Goal: Information Seeking & Learning: Learn about a topic

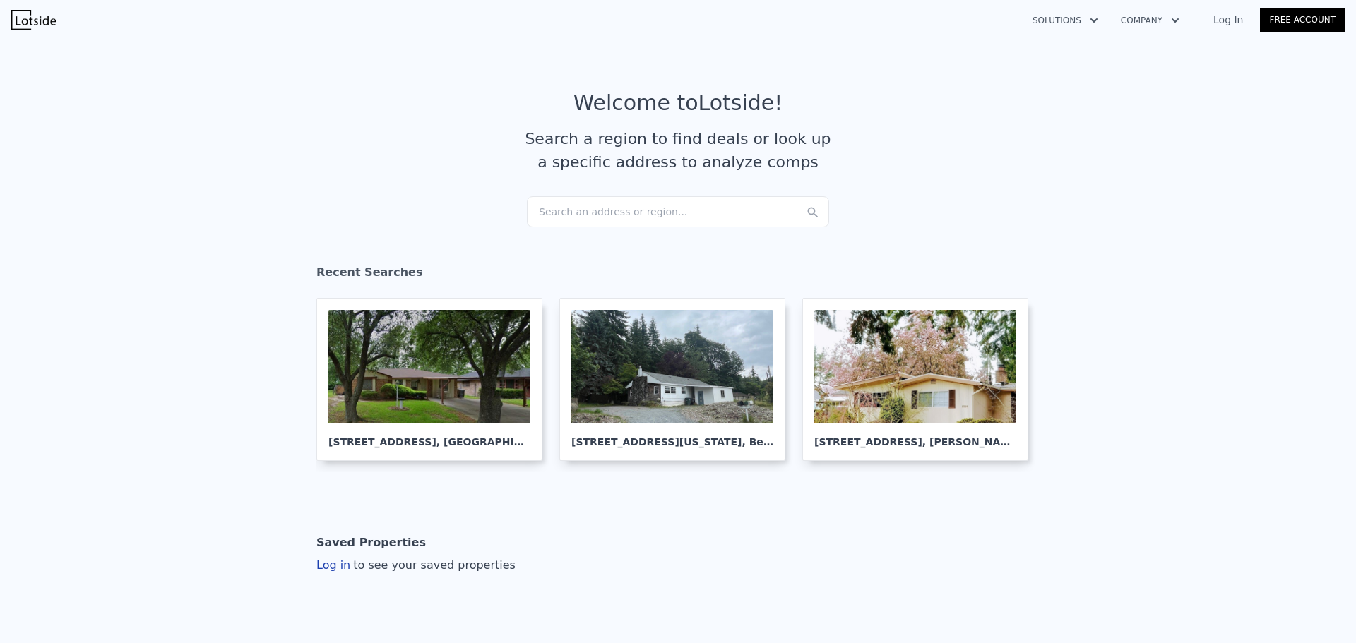
click at [587, 205] on div "Search an address or region..." at bounding box center [678, 211] width 302 height 31
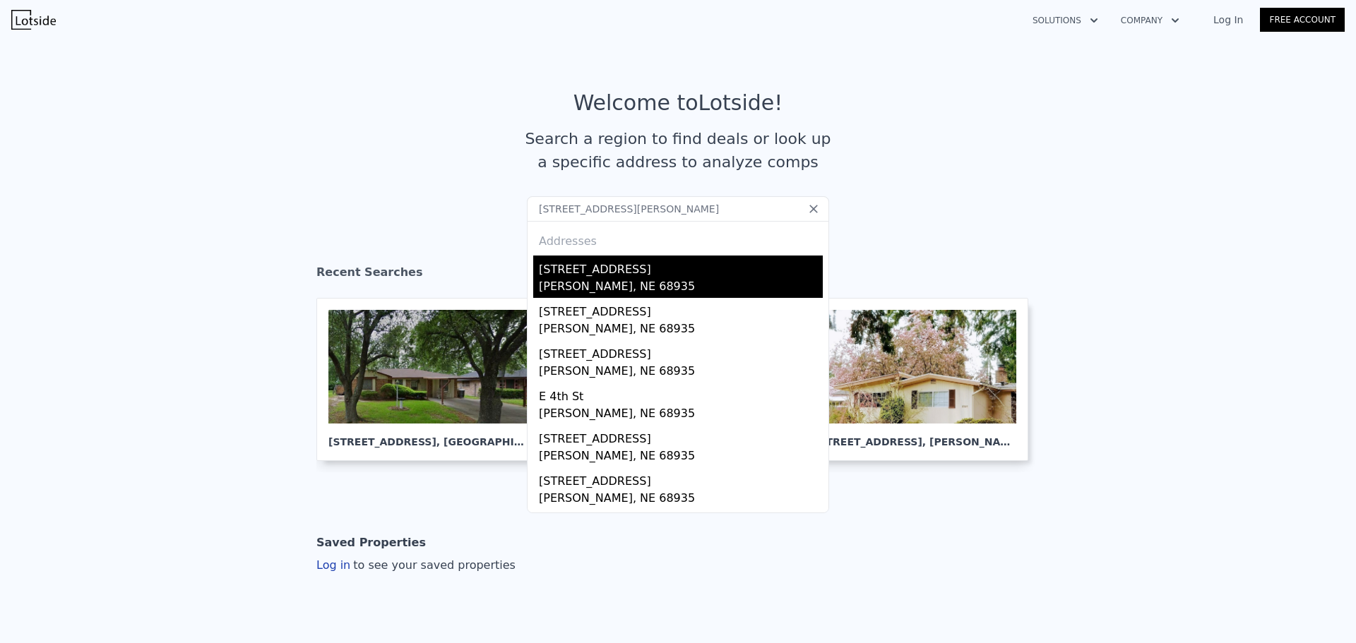
type input "[STREET_ADDRESS][PERSON_NAME]"
click at [596, 279] on div "[PERSON_NAME], NE 68935" at bounding box center [681, 288] width 284 height 20
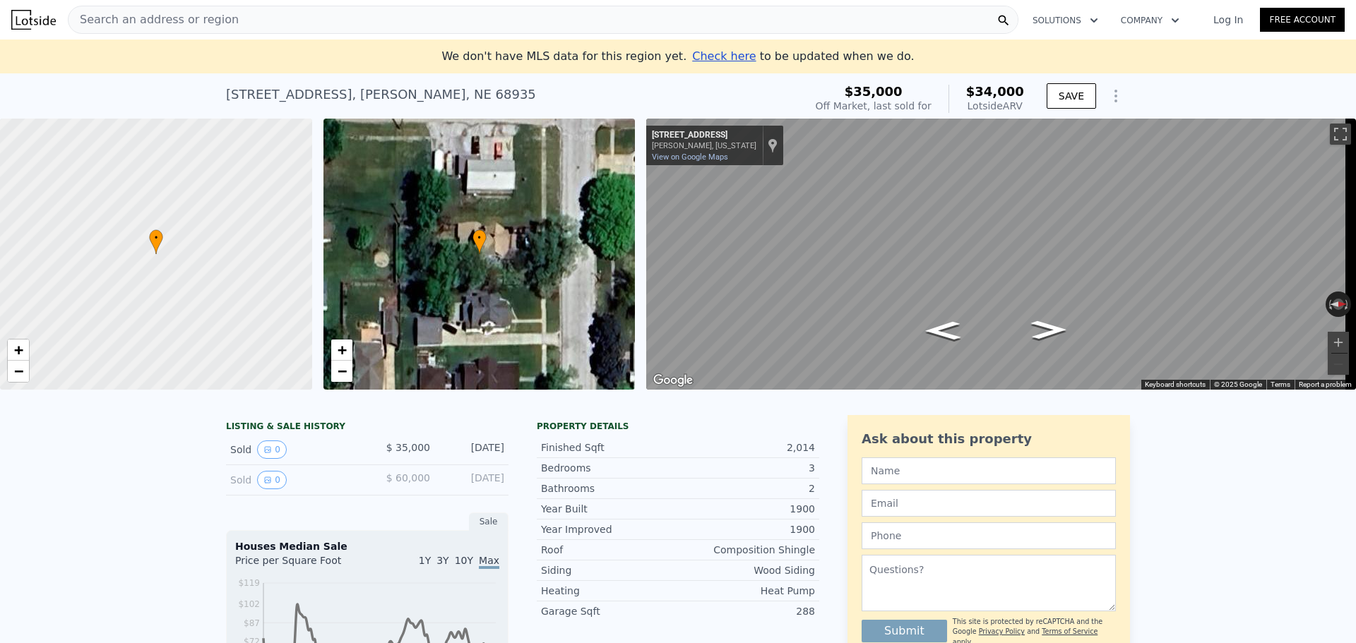
click at [138, 18] on span "Search an address or region" at bounding box center [153, 19] width 170 height 17
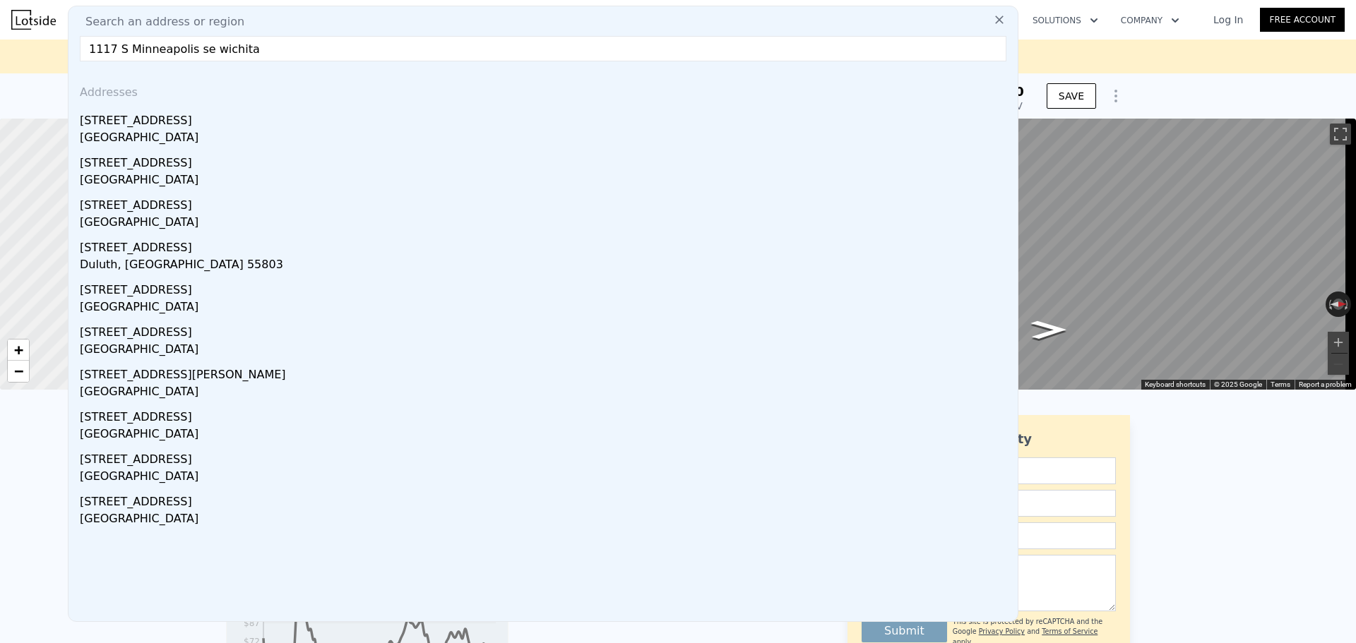
drag, startPoint x: 249, startPoint y: 49, endPoint x: 189, endPoint y: 49, distance: 60.0
click at [189, 49] on input "1117 S Minneapolis se wichita" at bounding box center [543, 48] width 926 height 25
drag, startPoint x: 196, startPoint y: 56, endPoint x: 68, endPoint y: 55, distance: 127.1
click at [68, 55] on div "Search an address or region [GEOGRAPHIC_DATA] Addresses [STREET_ADDRESS][GEOGRA…" at bounding box center [543, 314] width 950 height 616
paste input "[GEOGRAPHIC_DATA]"
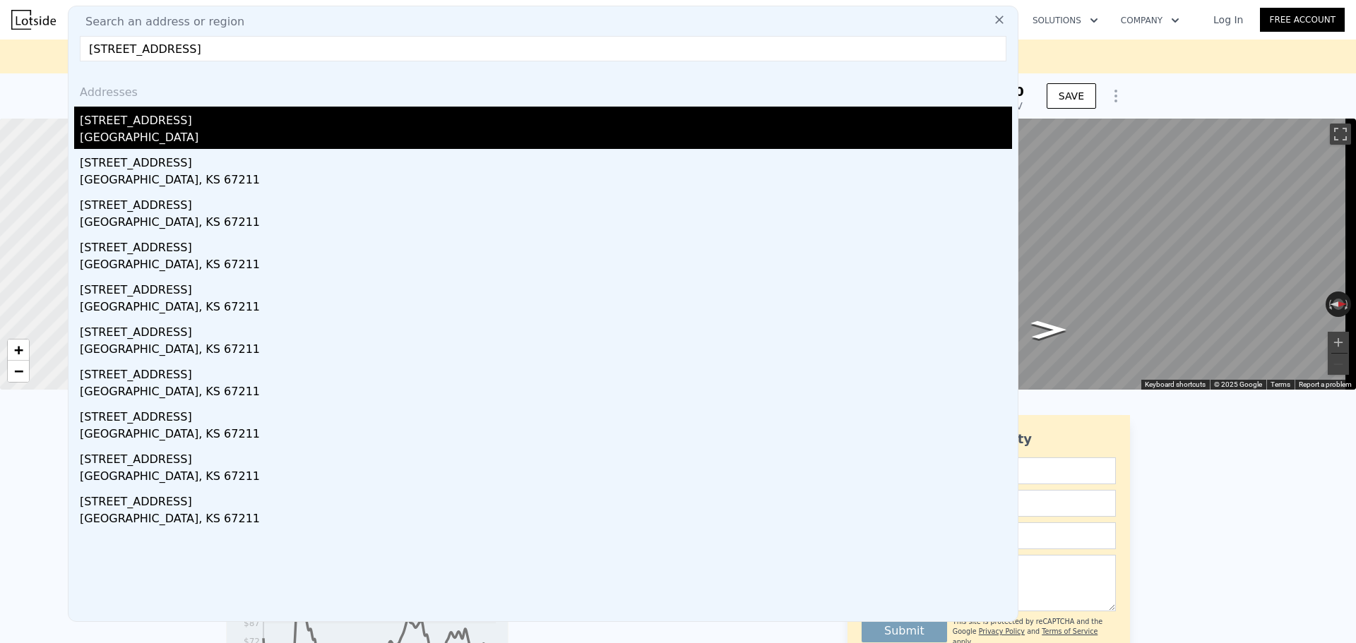
type input "[STREET_ADDRESS]"
click at [220, 125] on div "[STREET_ADDRESS]" at bounding box center [546, 118] width 932 height 23
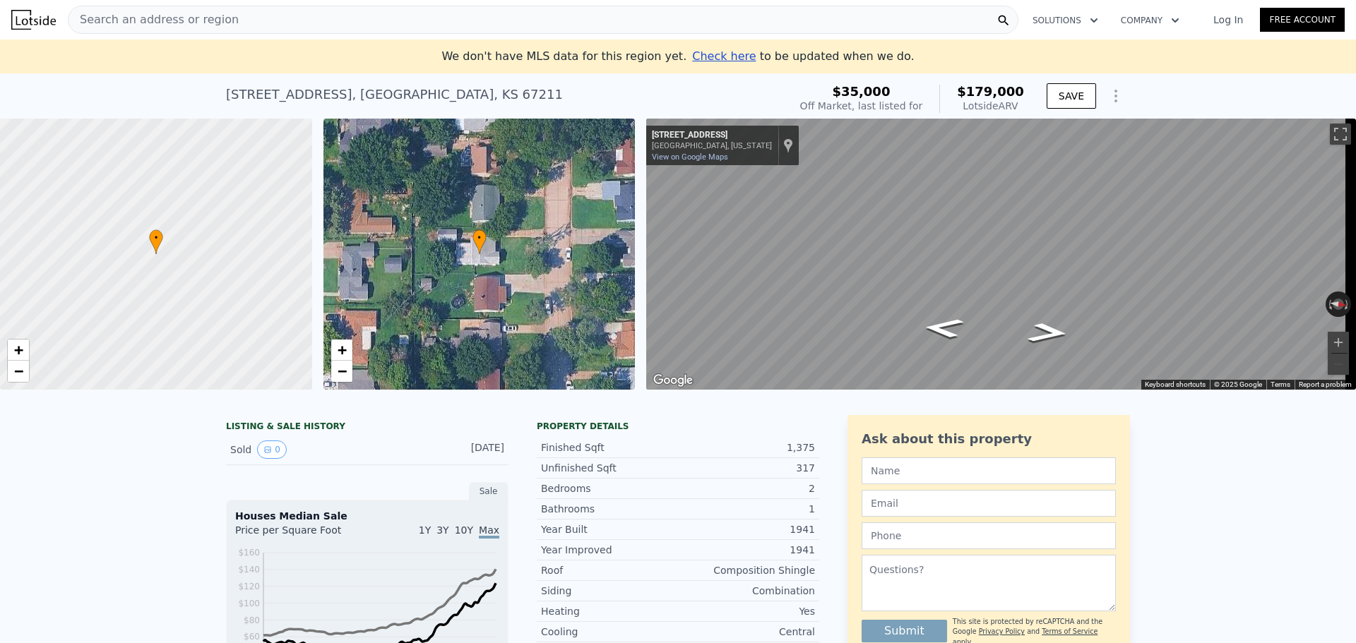
click at [229, 13] on div "Search an address or region" at bounding box center [543, 20] width 950 height 28
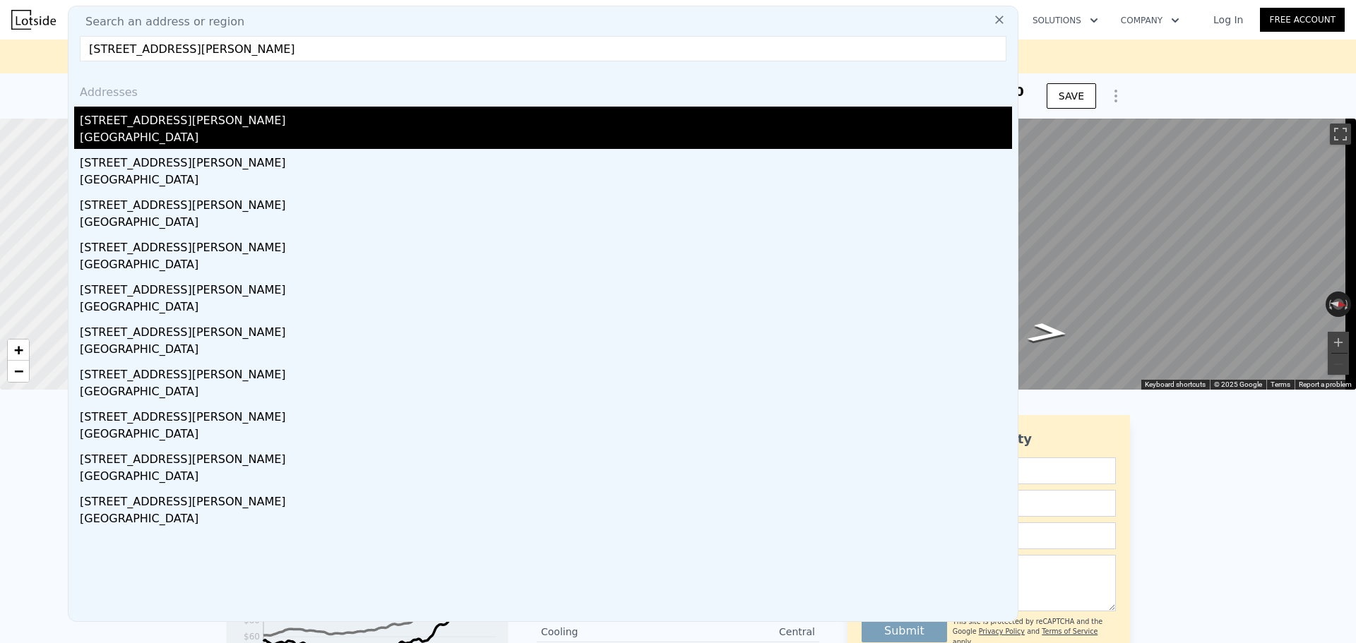
type input "[STREET_ADDRESS][PERSON_NAME]"
click at [179, 122] on div "[STREET_ADDRESS][PERSON_NAME]" at bounding box center [546, 118] width 932 height 23
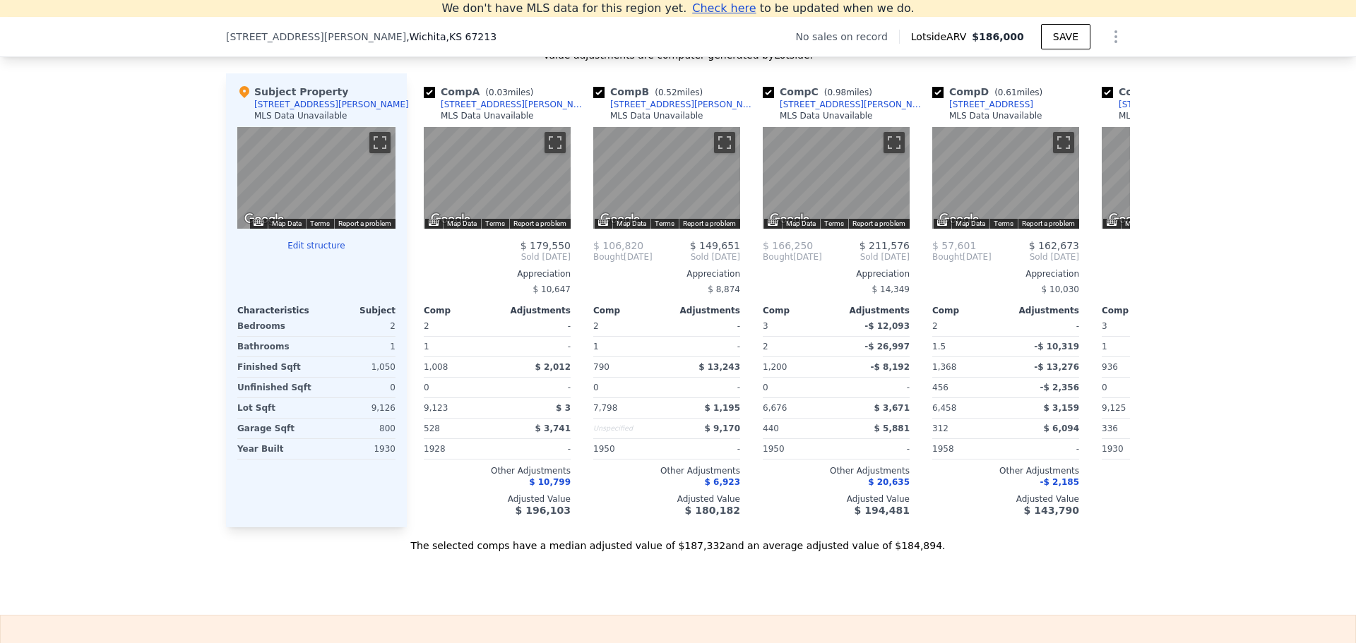
scroll to position [1537, 0]
click at [1102, 265] on icon at bounding box center [1113, 256] width 28 height 28
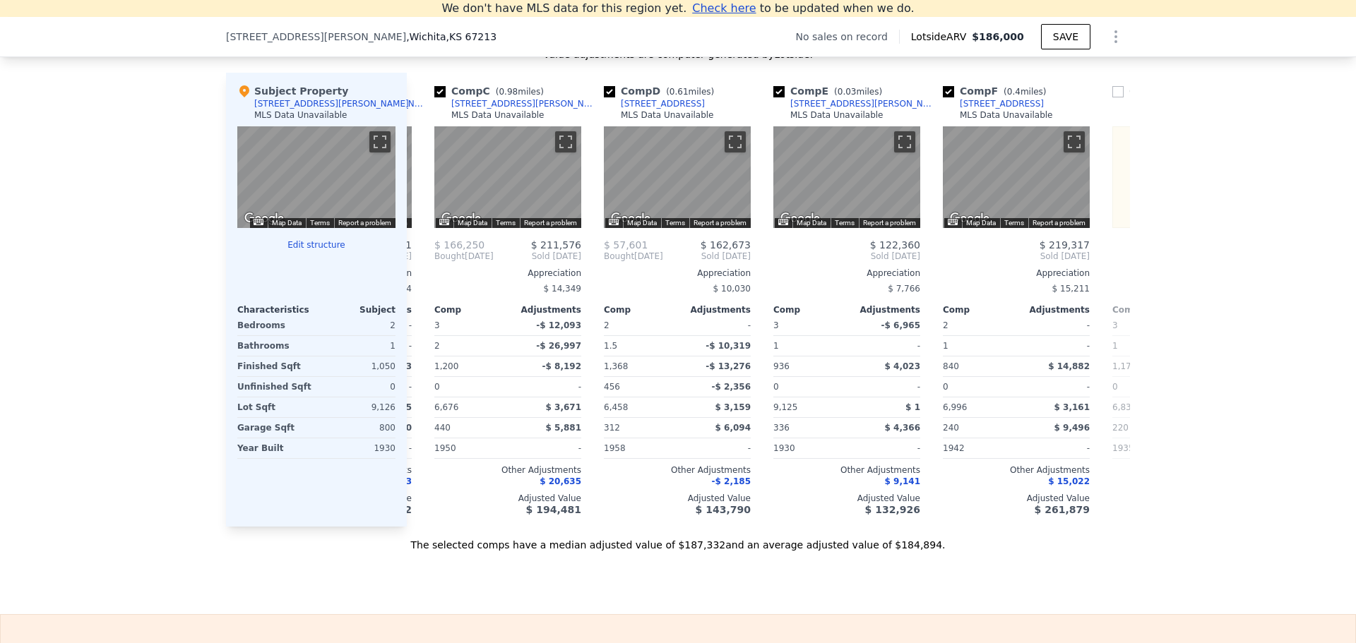
scroll to position [0, 339]
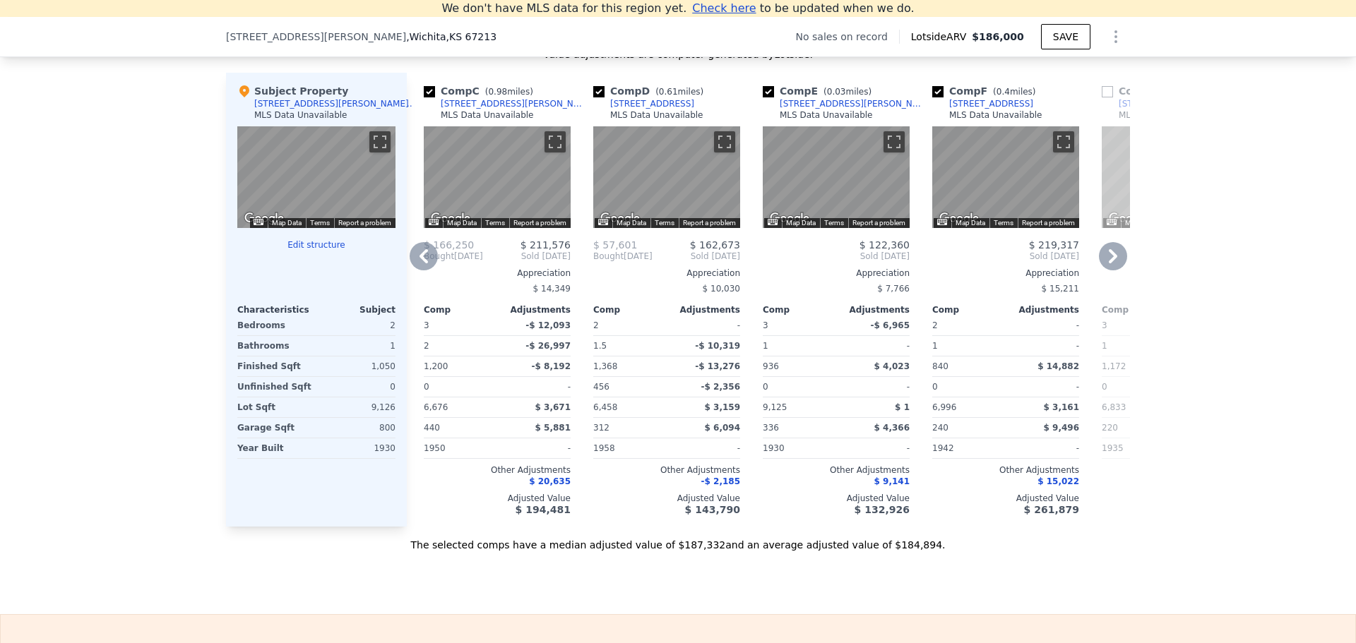
click at [1106, 266] on icon at bounding box center [1113, 256] width 28 height 28
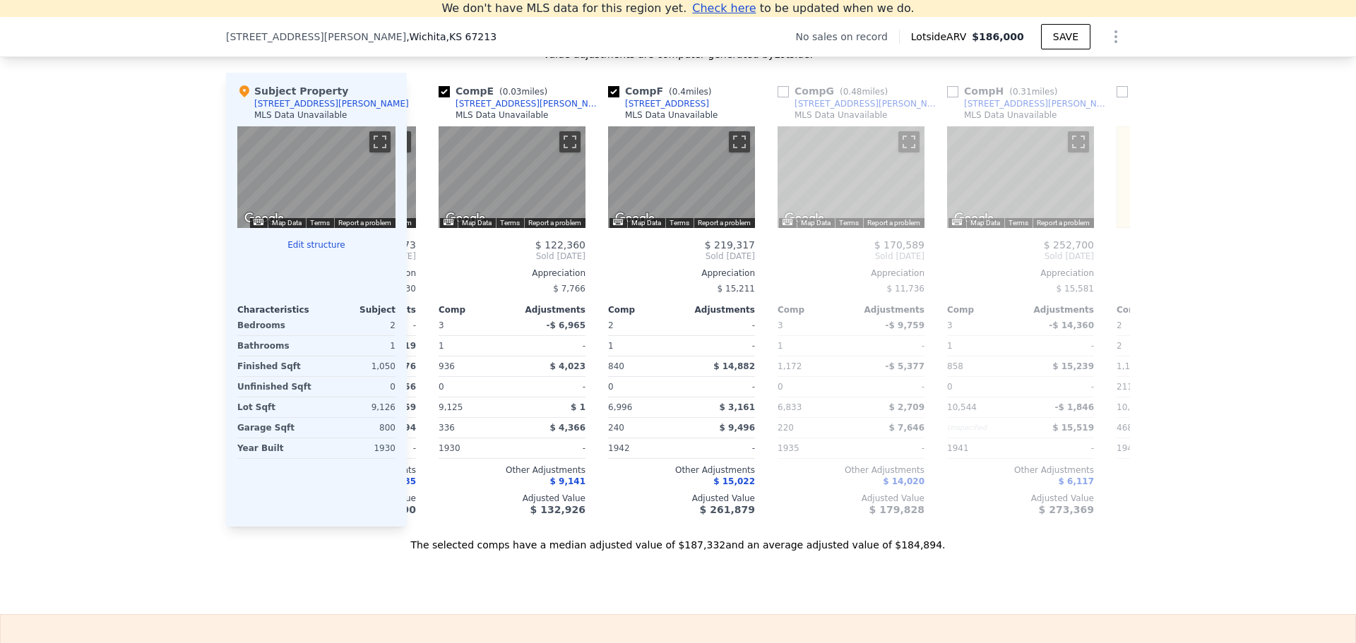
scroll to position [0, 678]
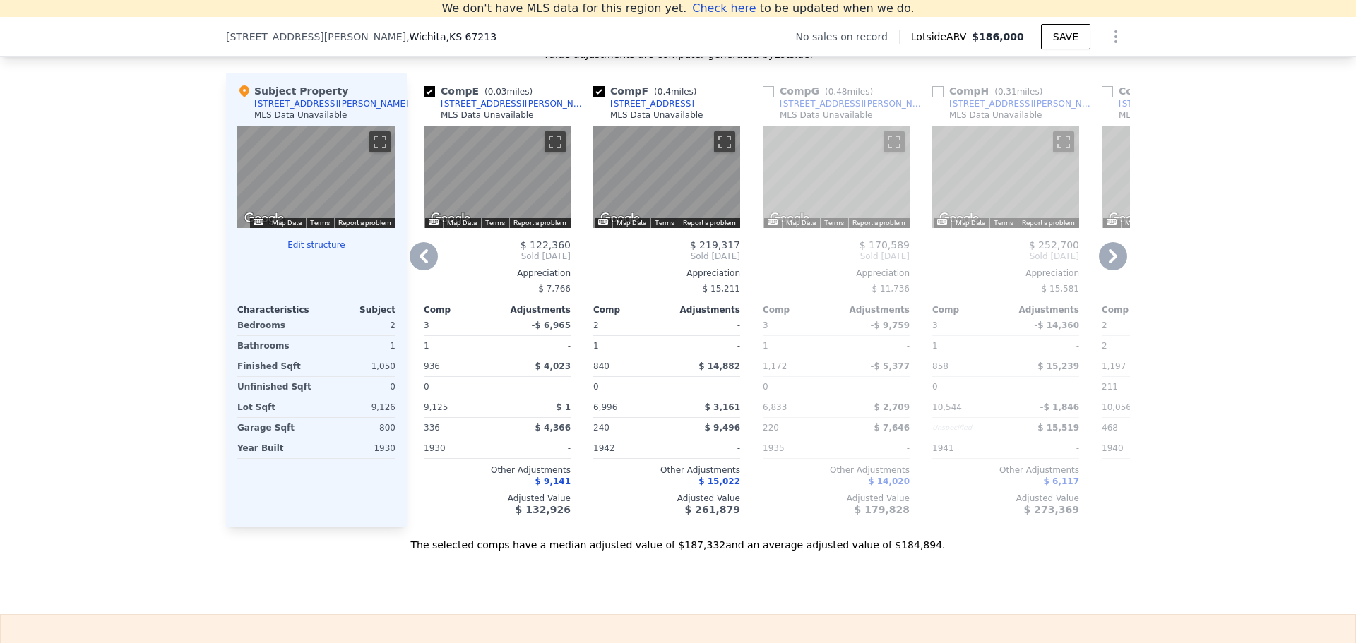
click at [1106, 266] on icon at bounding box center [1113, 256] width 28 height 28
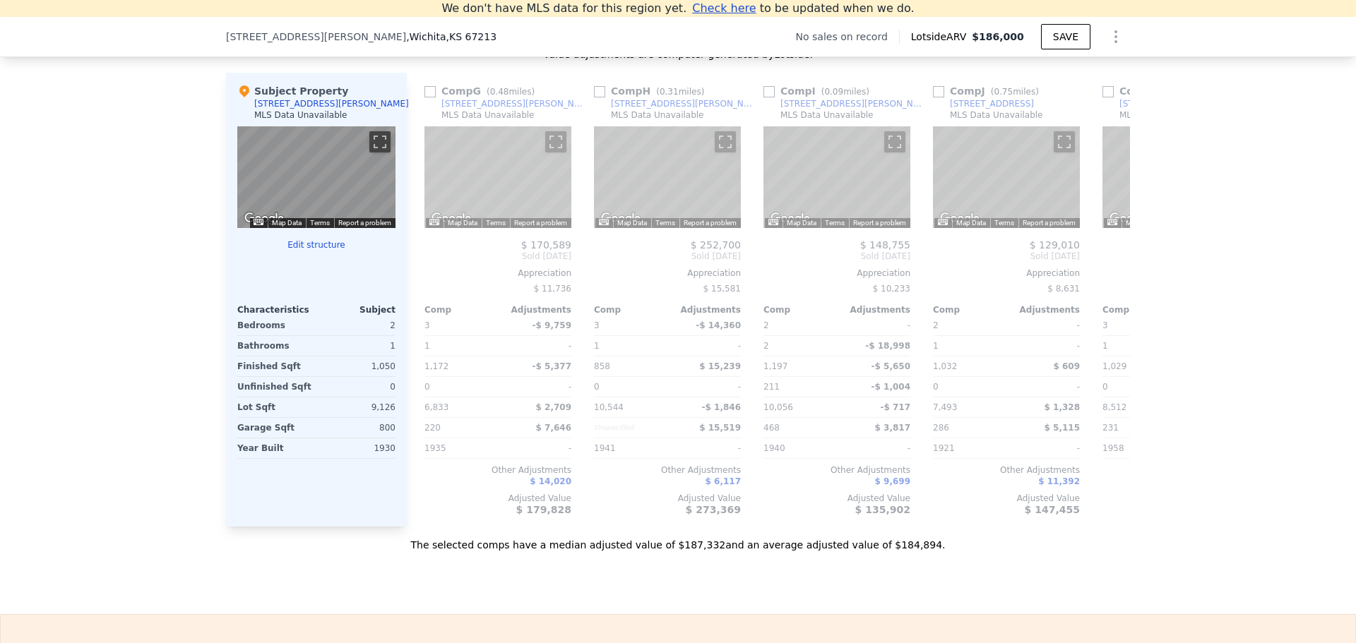
scroll to position [0, 1017]
click at [1106, 268] on icon at bounding box center [1113, 256] width 28 height 28
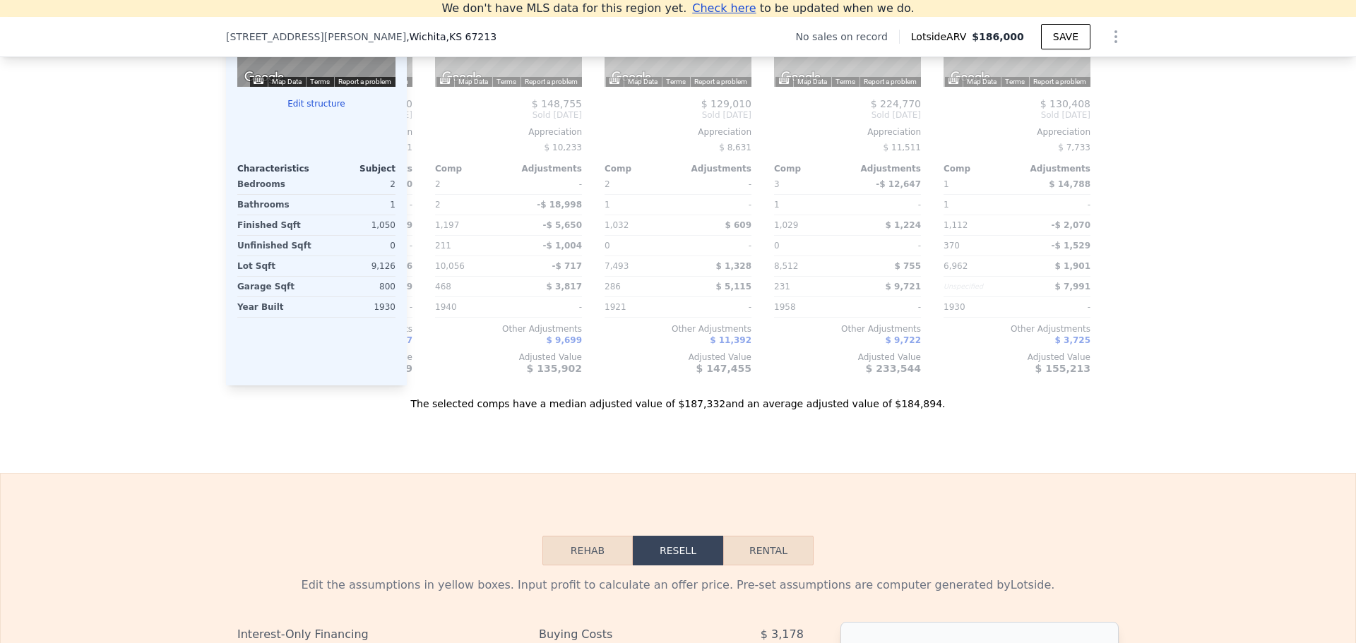
scroll to position [1608, 0]
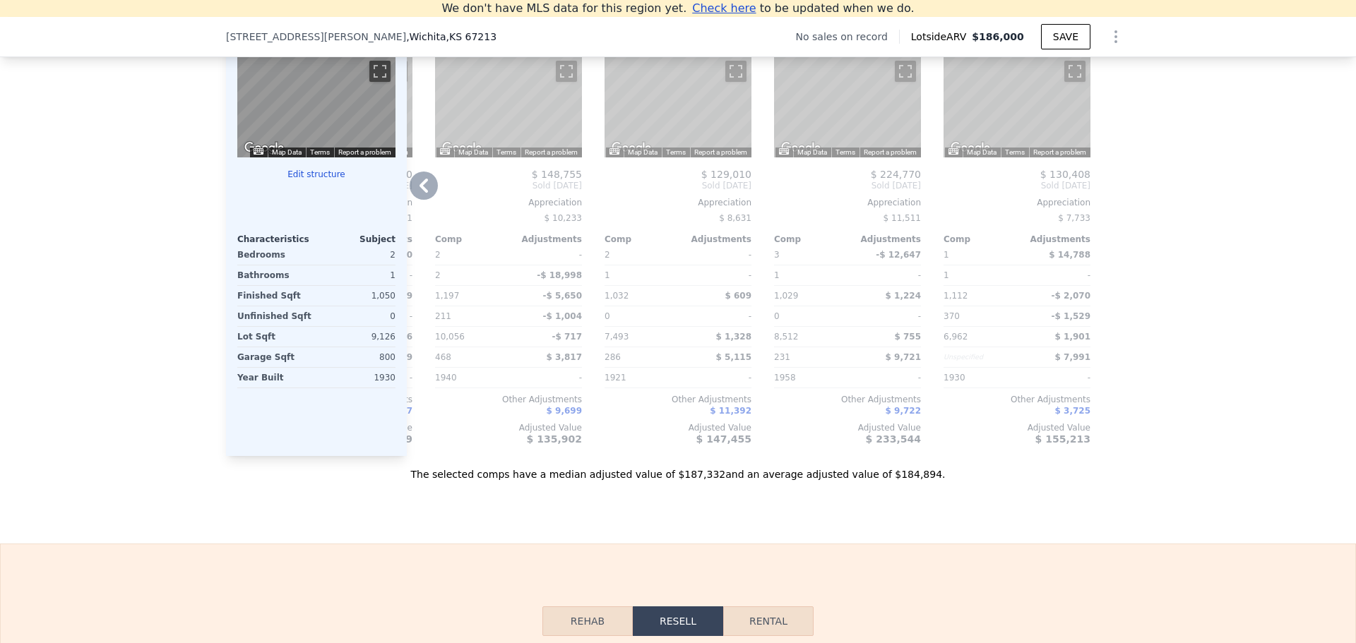
click at [419, 193] on icon at bounding box center [423, 186] width 8 height 14
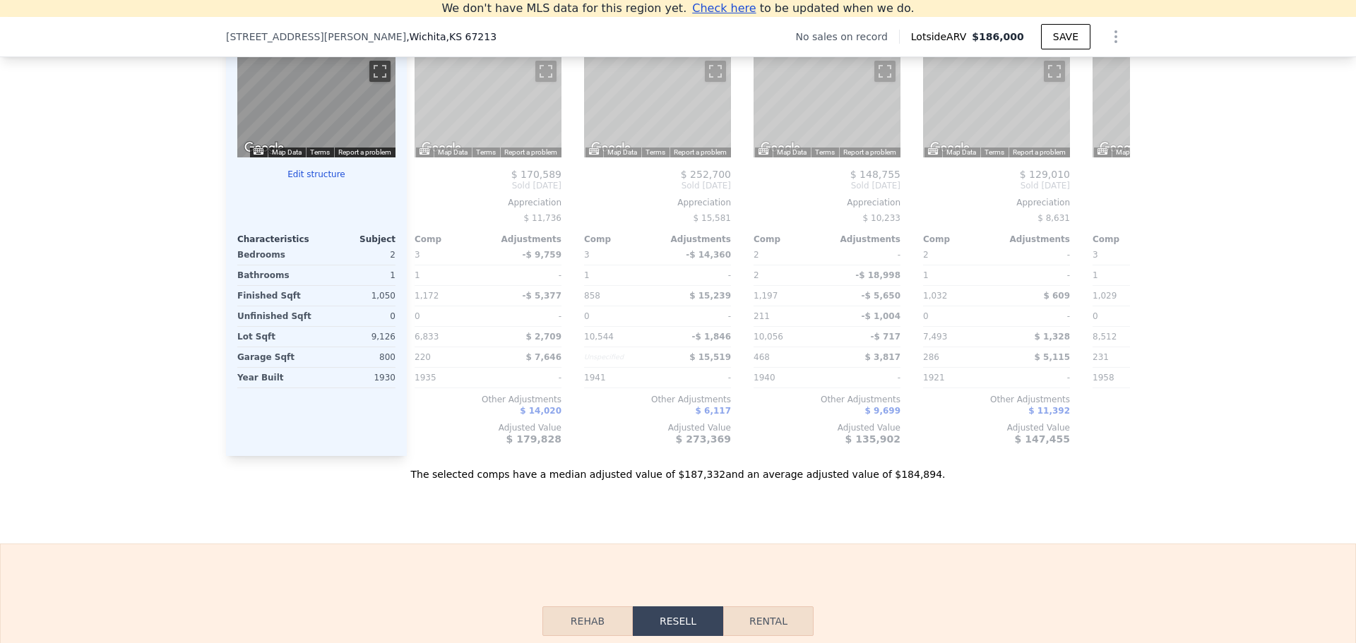
scroll to position [0, 1005]
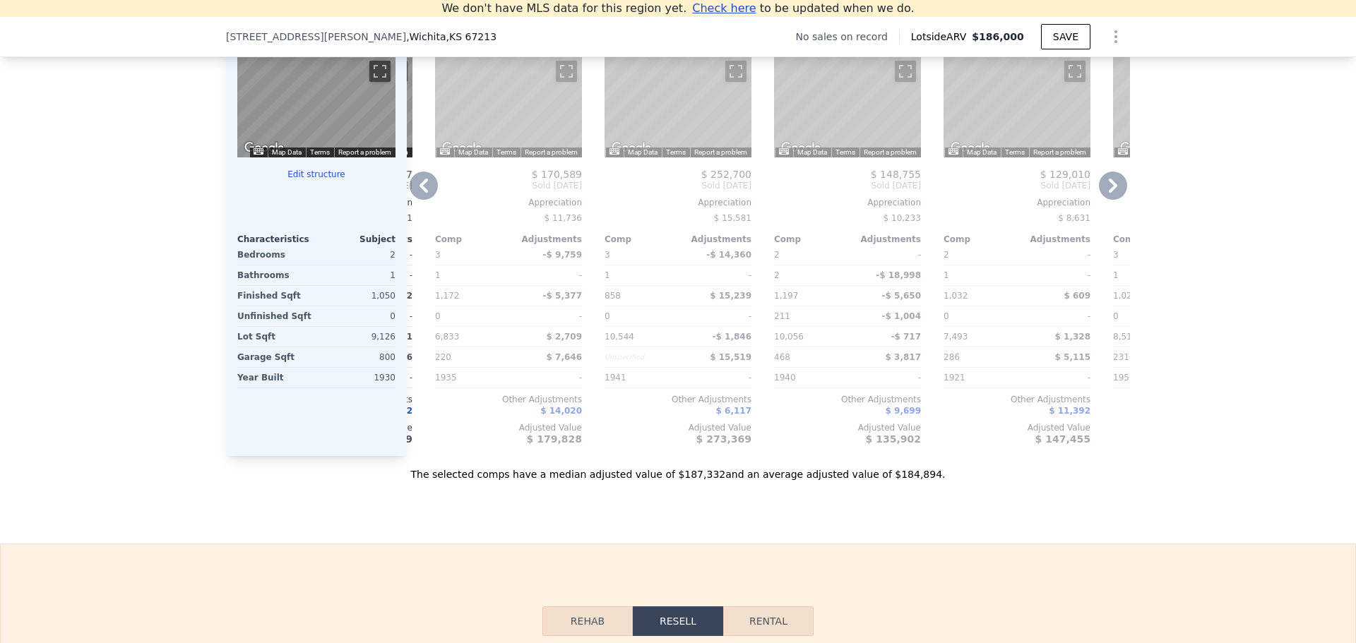
click at [419, 193] on icon at bounding box center [423, 186] width 8 height 14
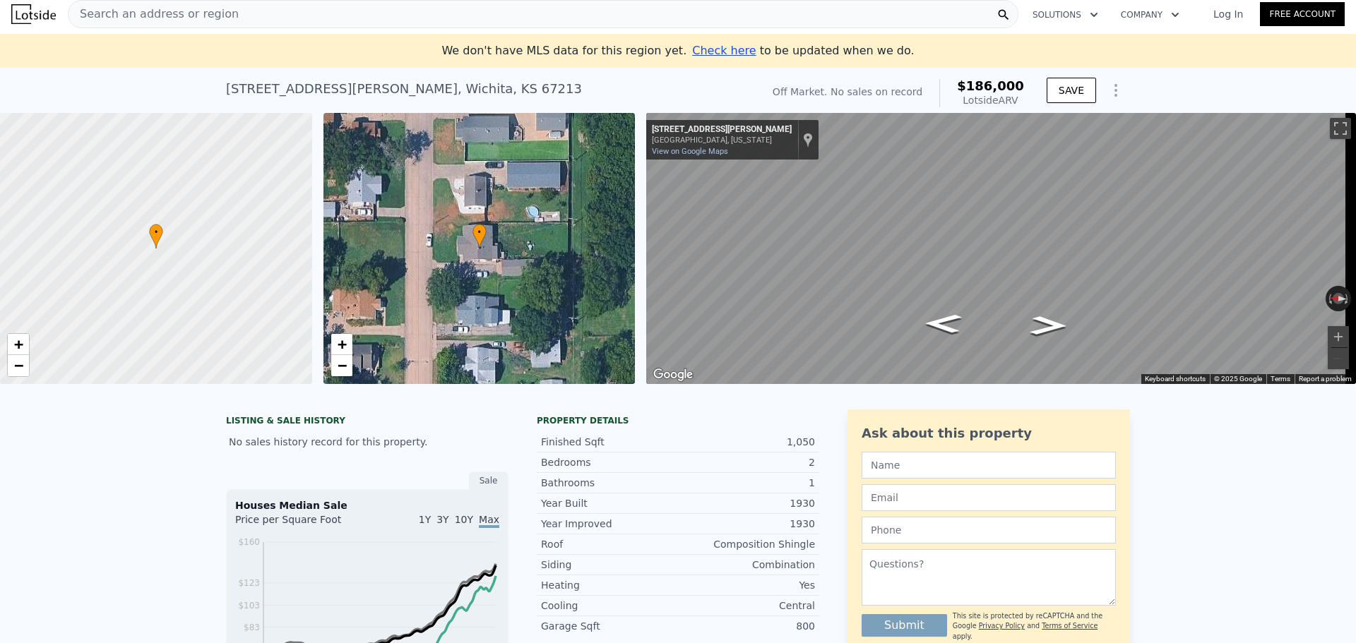
scroll to position [0, 0]
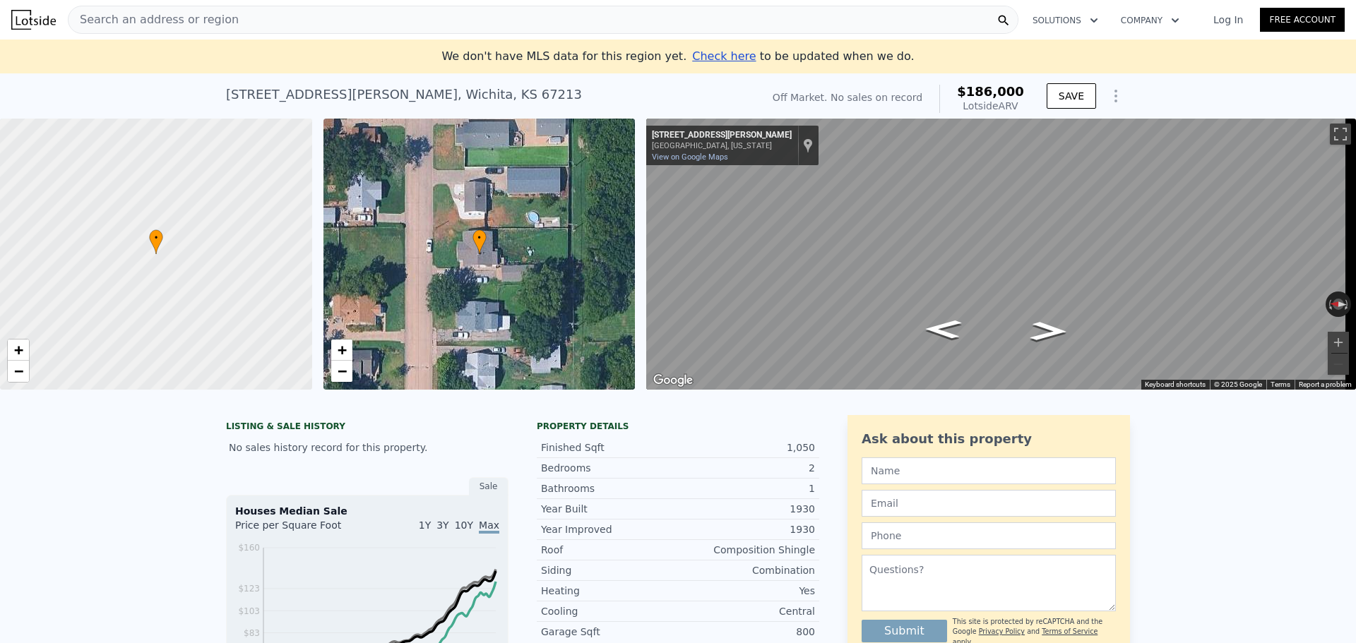
click at [165, 16] on span "Search an address or region" at bounding box center [153, 19] width 170 height 17
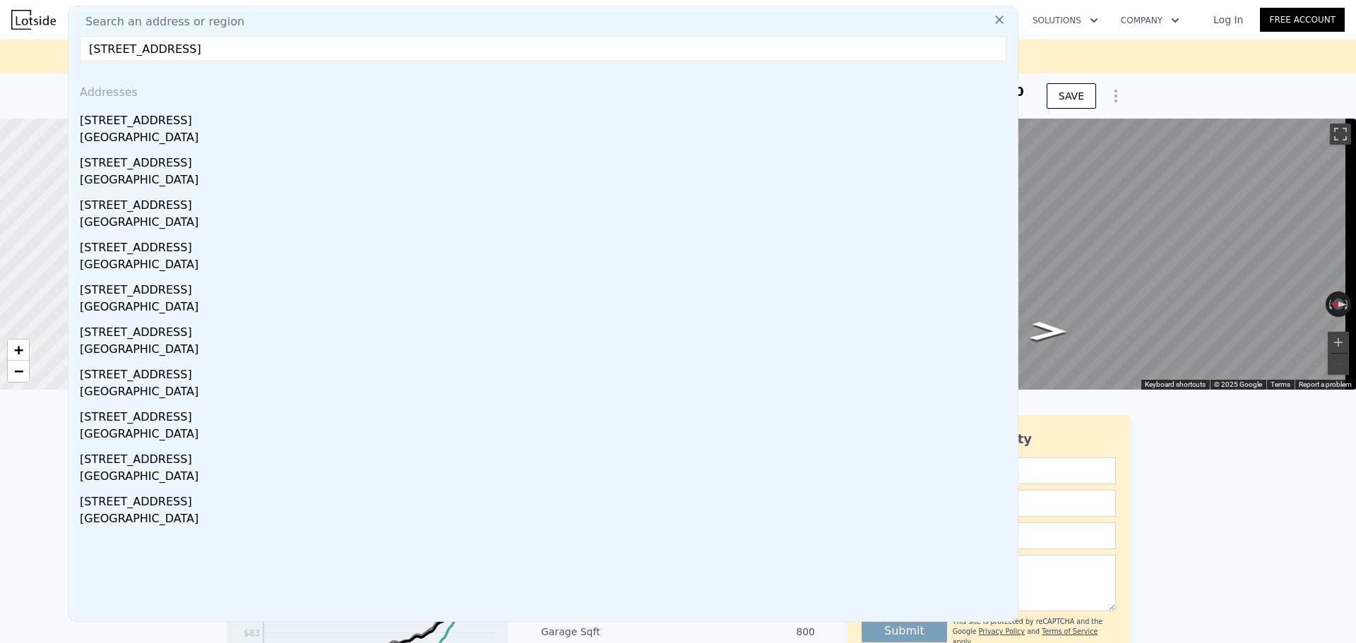
type input "[STREET_ADDRESS]"
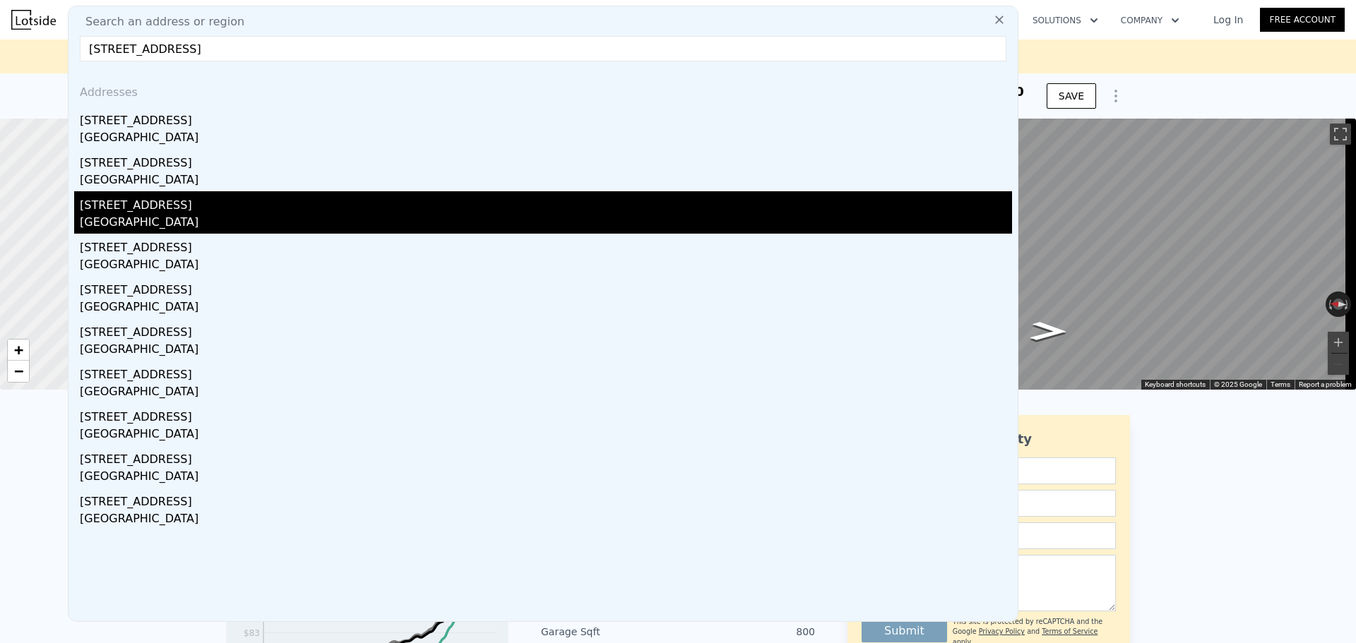
click at [229, 205] on div "[STREET_ADDRESS]" at bounding box center [546, 202] width 932 height 23
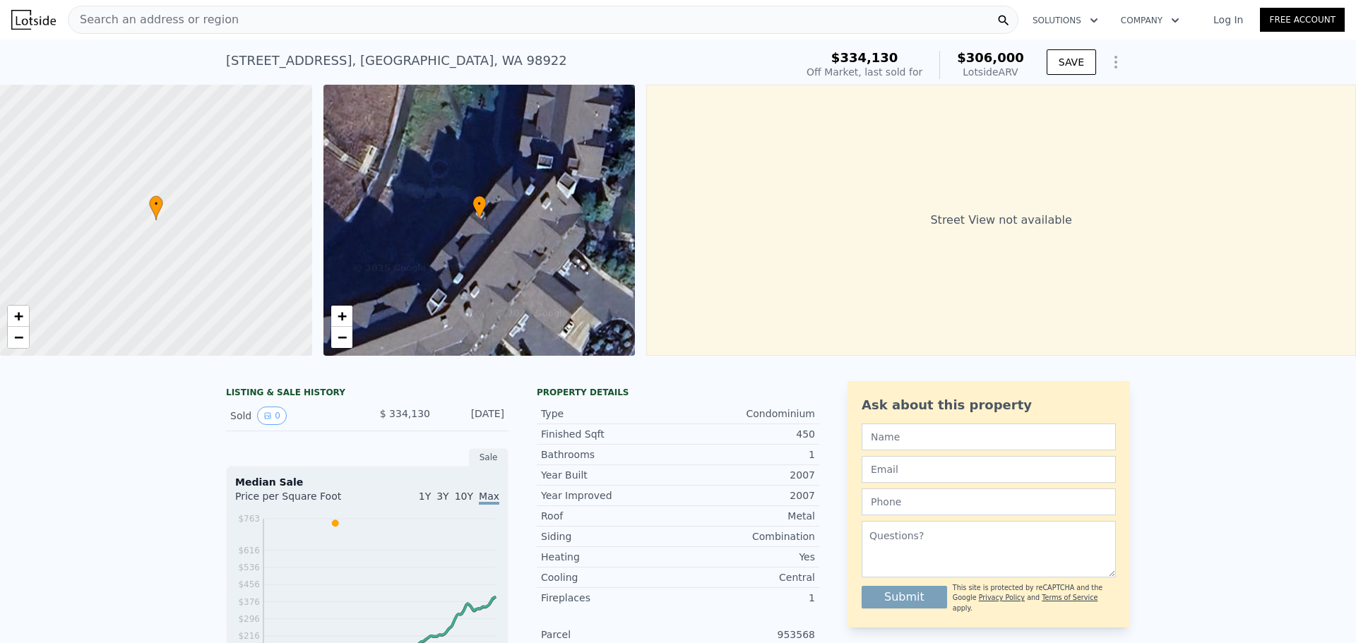
click at [225, 18] on div "Search an address or region" at bounding box center [543, 20] width 950 height 28
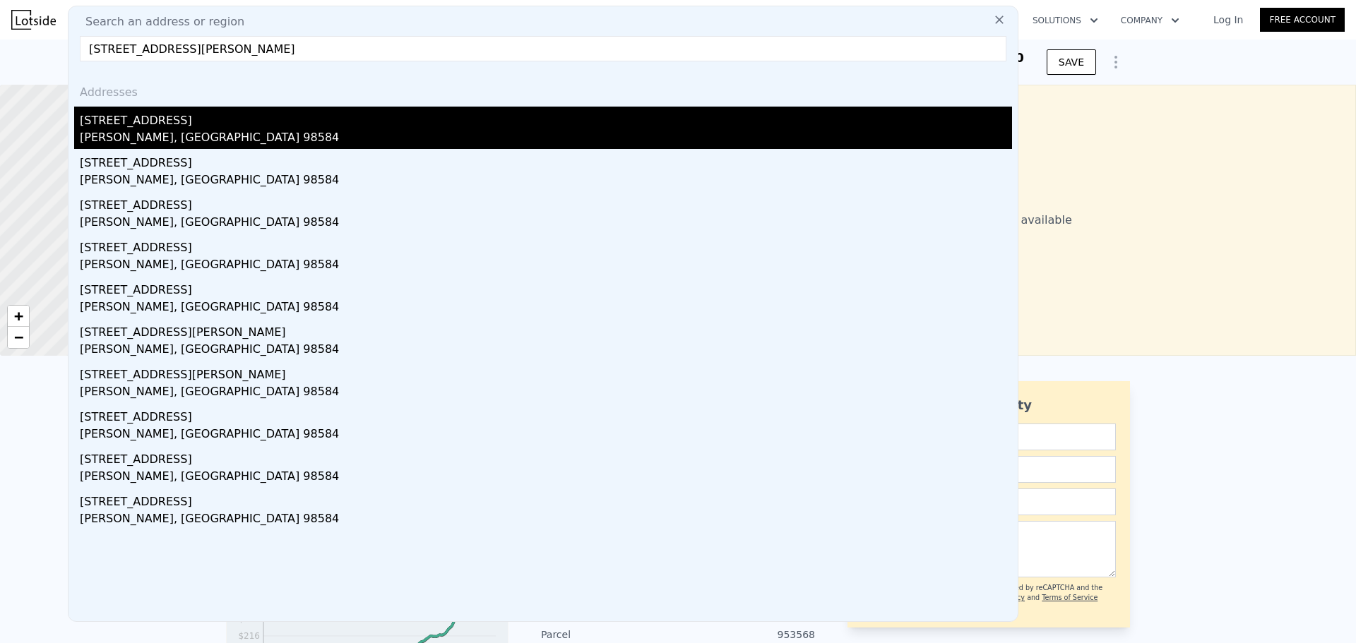
type input "[STREET_ADDRESS][PERSON_NAME]"
click at [192, 125] on div "[STREET_ADDRESS]" at bounding box center [546, 118] width 932 height 23
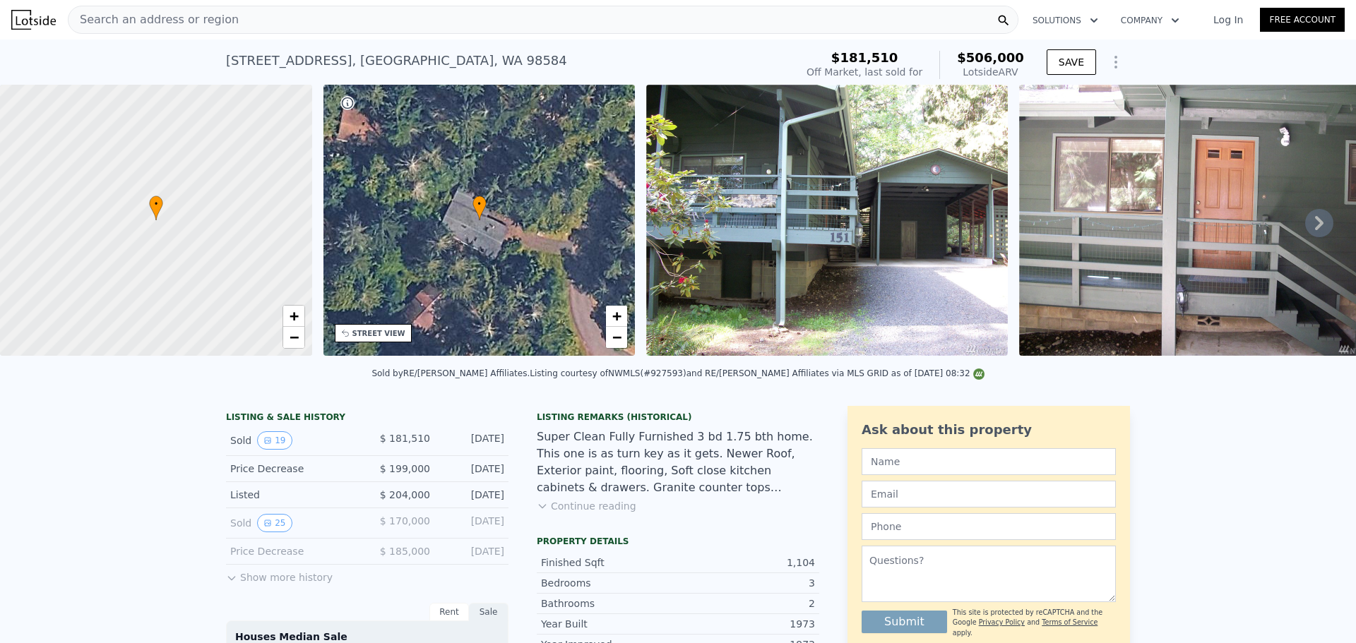
click at [185, 19] on span "Search an address or region" at bounding box center [153, 19] width 170 height 17
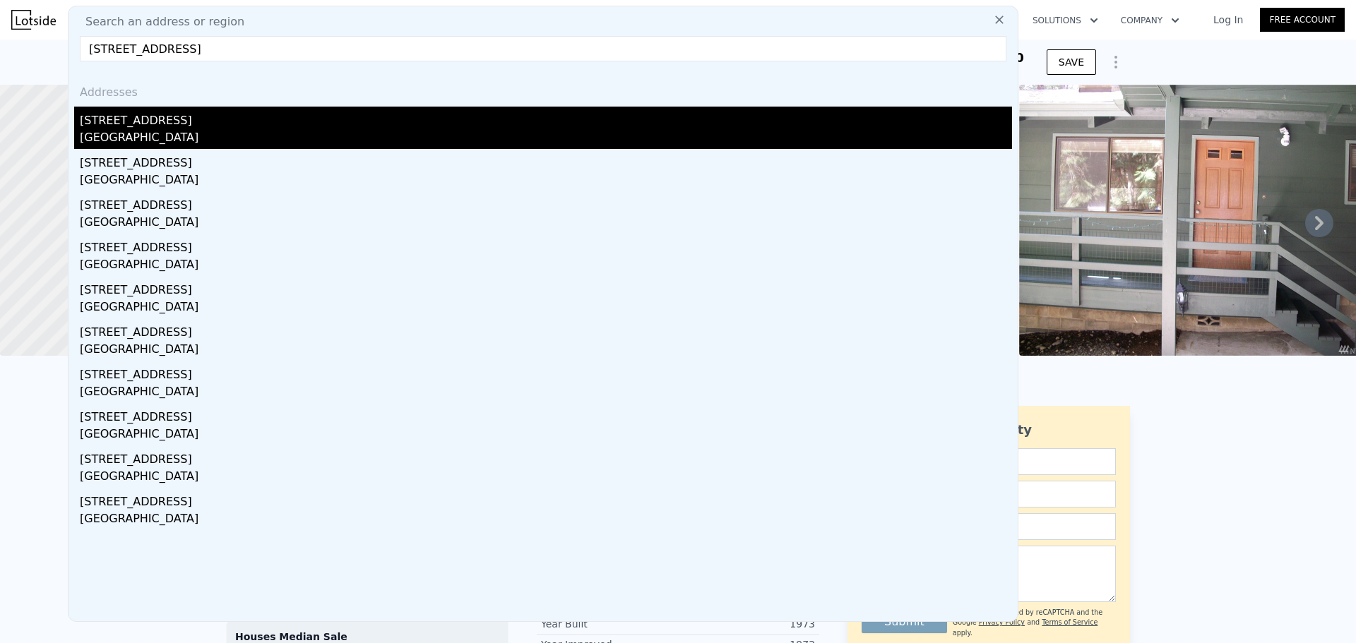
type input "[STREET_ADDRESS]"
click at [205, 134] on div "[GEOGRAPHIC_DATA]" at bounding box center [546, 139] width 932 height 20
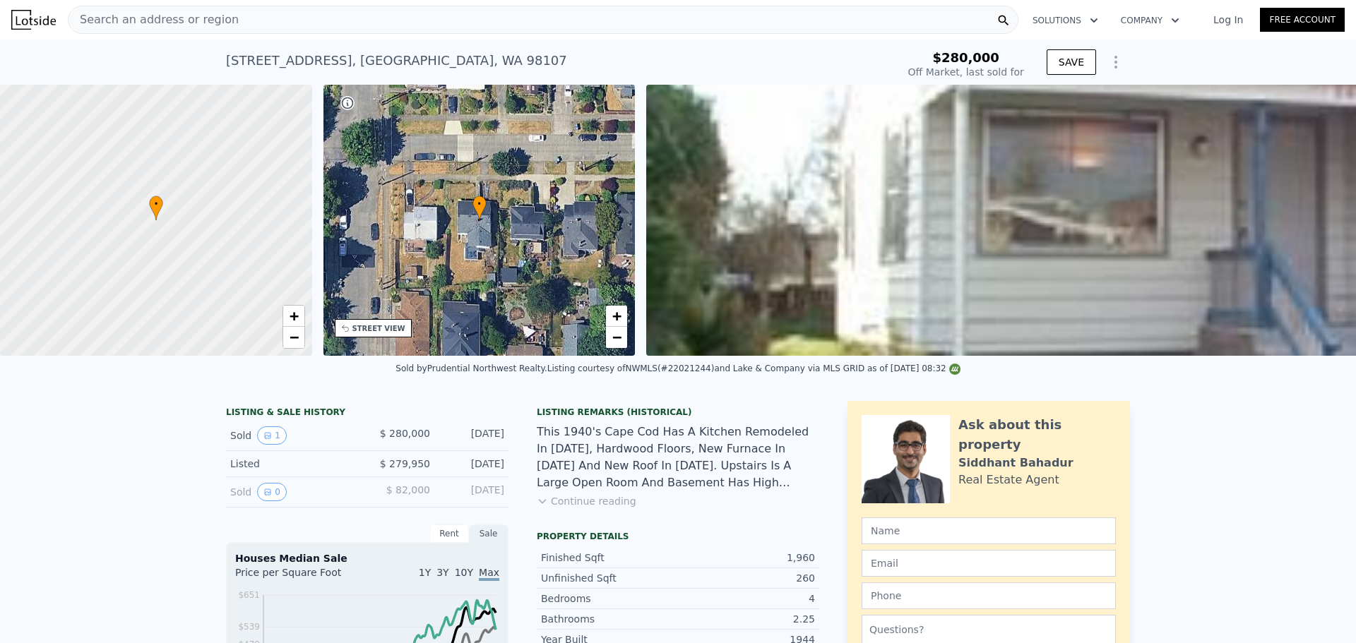
click at [189, 15] on span "Search an address or region" at bounding box center [153, 19] width 170 height 17
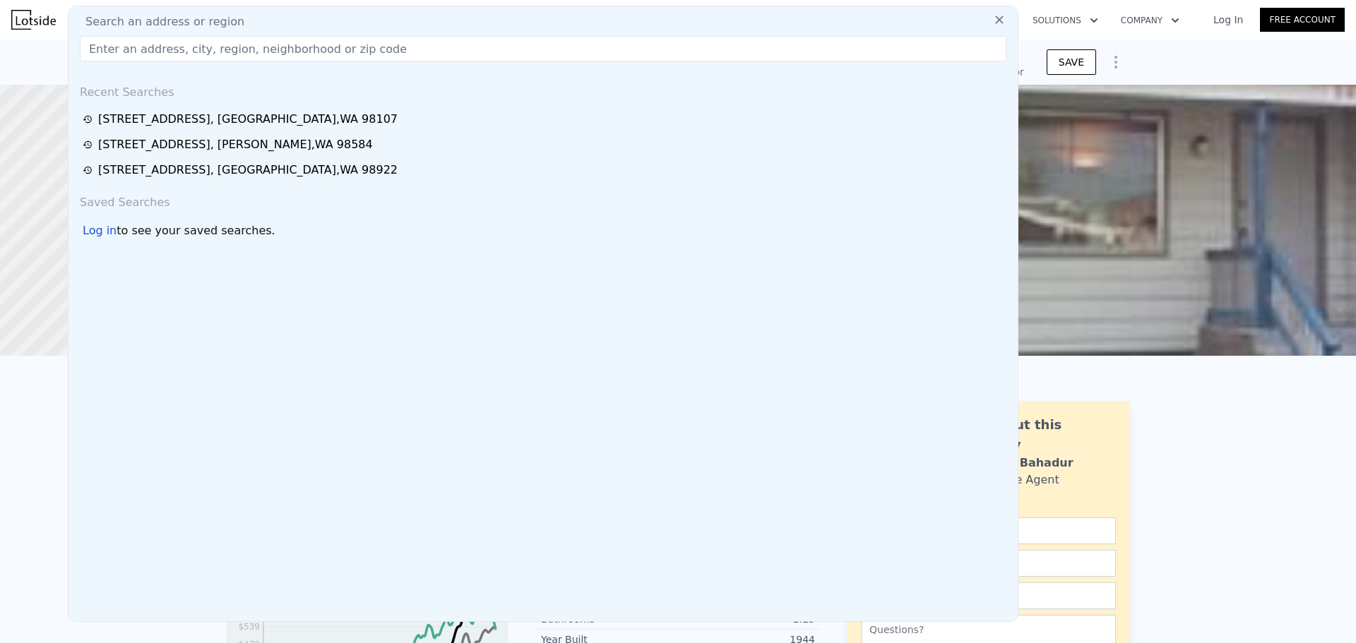
type input "$ 1,286,000"
type input "$ 884,767"
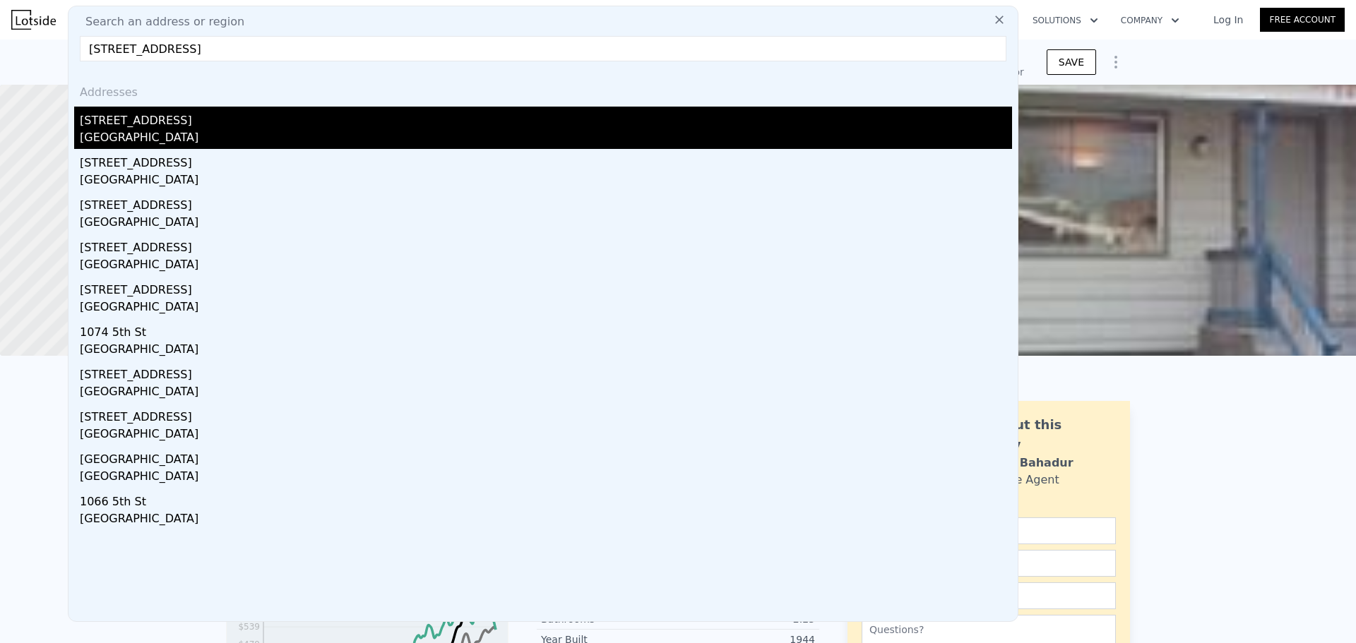
type input "[STREET_ADDRESS]"
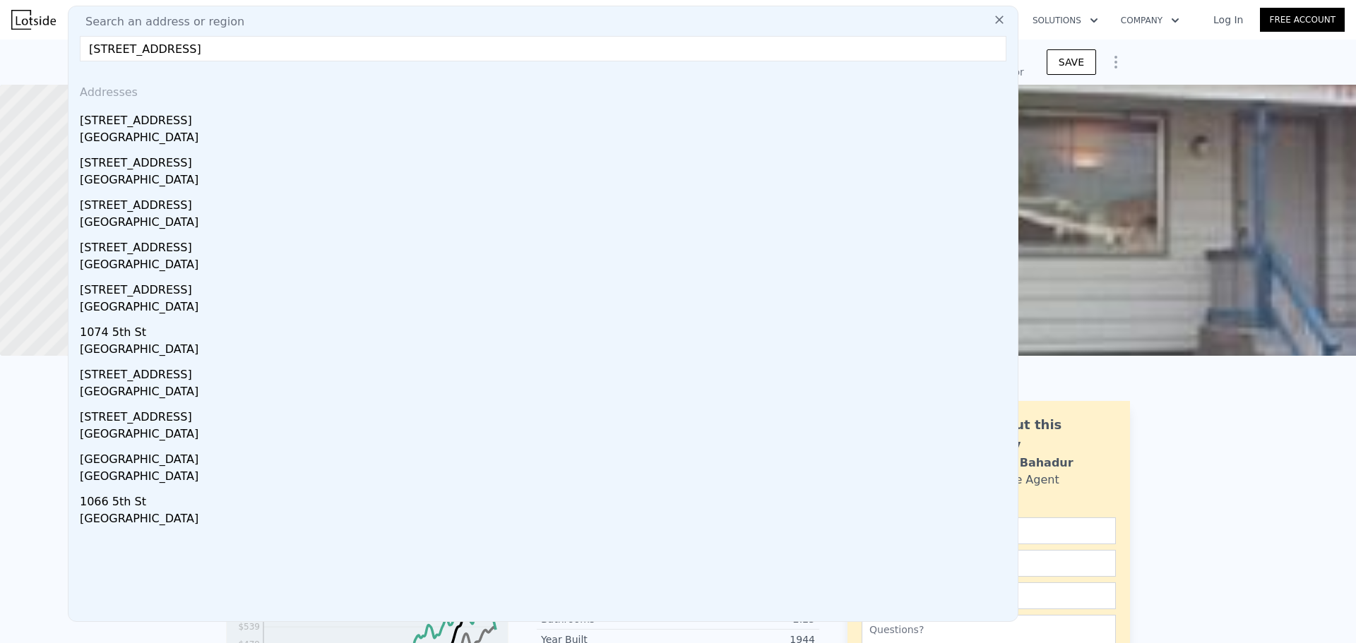
drag, startPoint x: 211, startPoint y: 119, endPoint x: 216, endPoint y: 111, distance: 9.2
click at [211, 118] on div "[STREET_ADDRESS]" at bounding box center [546, 118] width 932 height 23
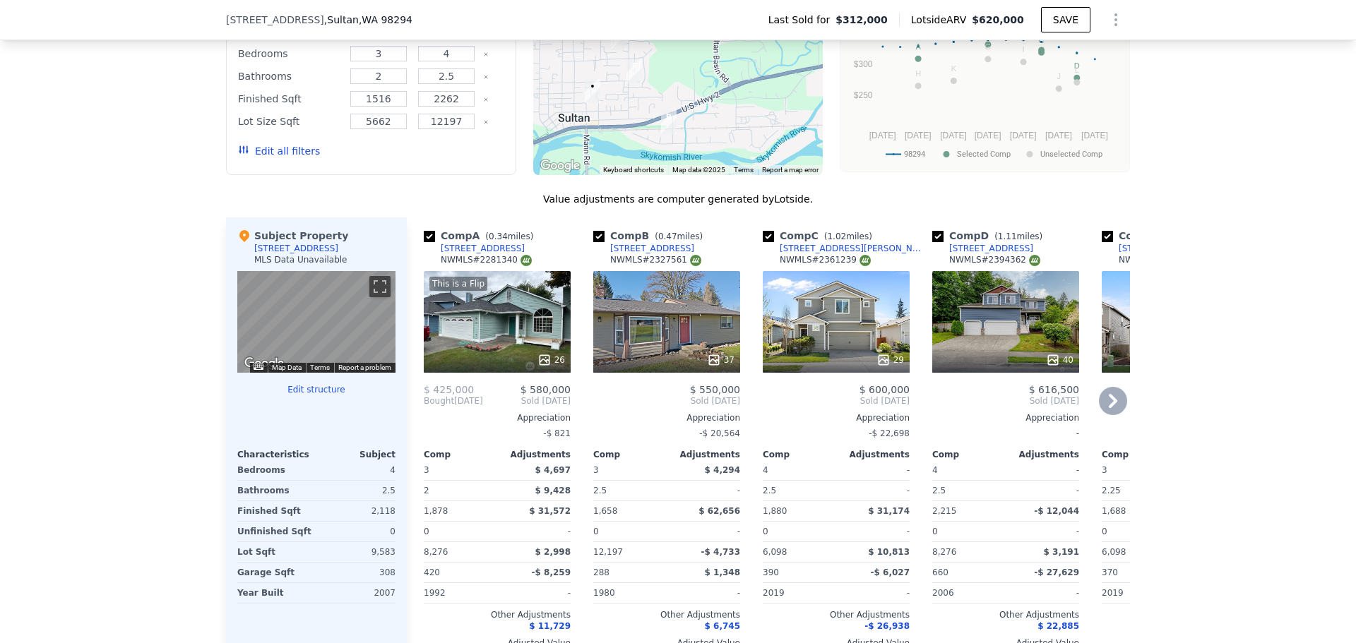
scroll to position [1337, 0]
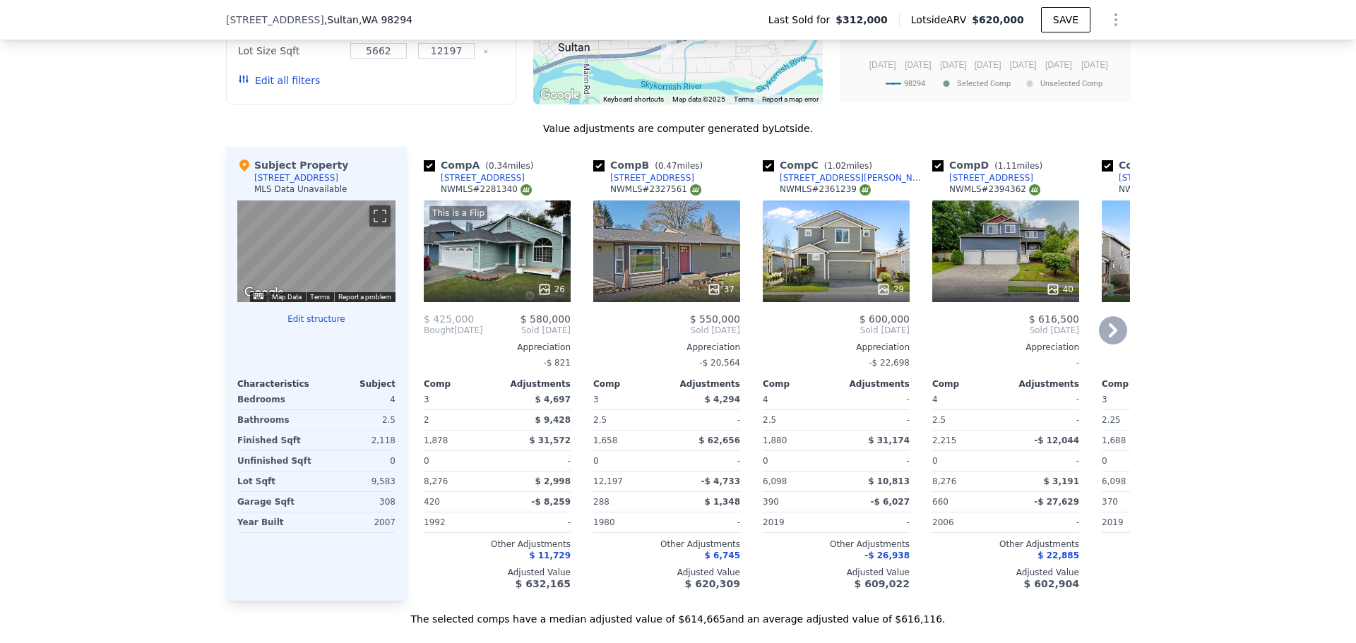
click at [1104, 342] on icon at bounding box center [1113, 330] width 28 height 28
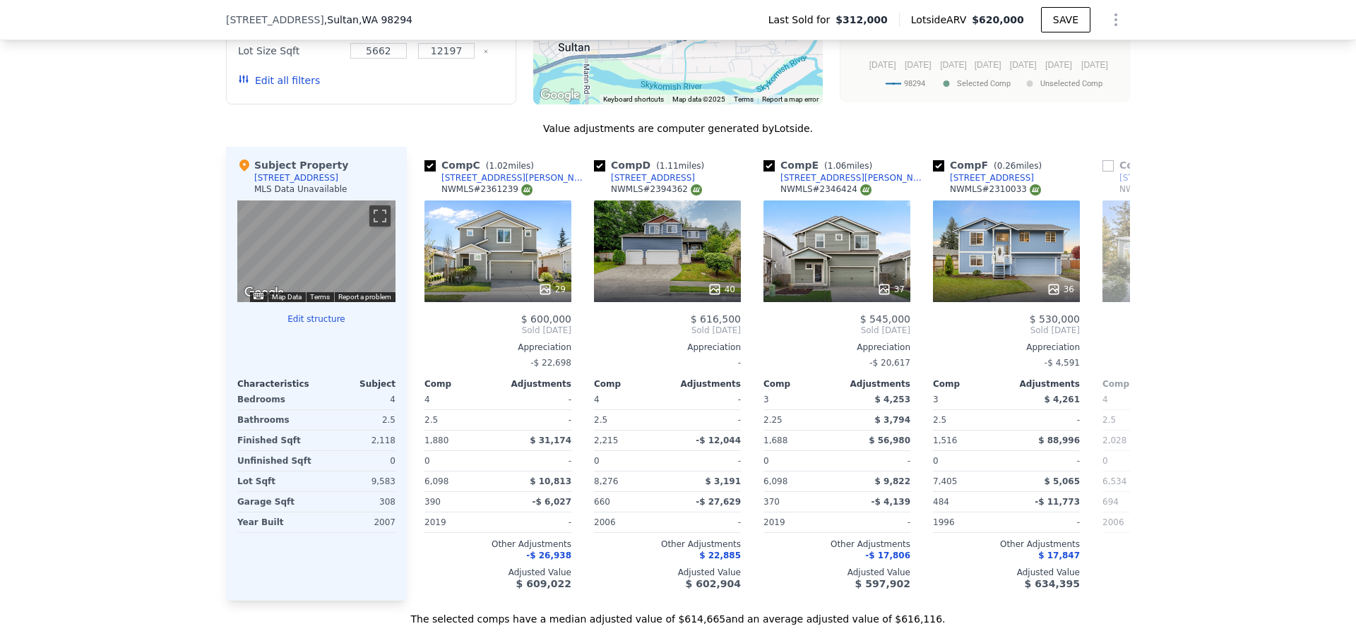
scroll to position [0, 339]
click at [1108, 337] on icon at bounding box center [1112, 330] width 8 height 14
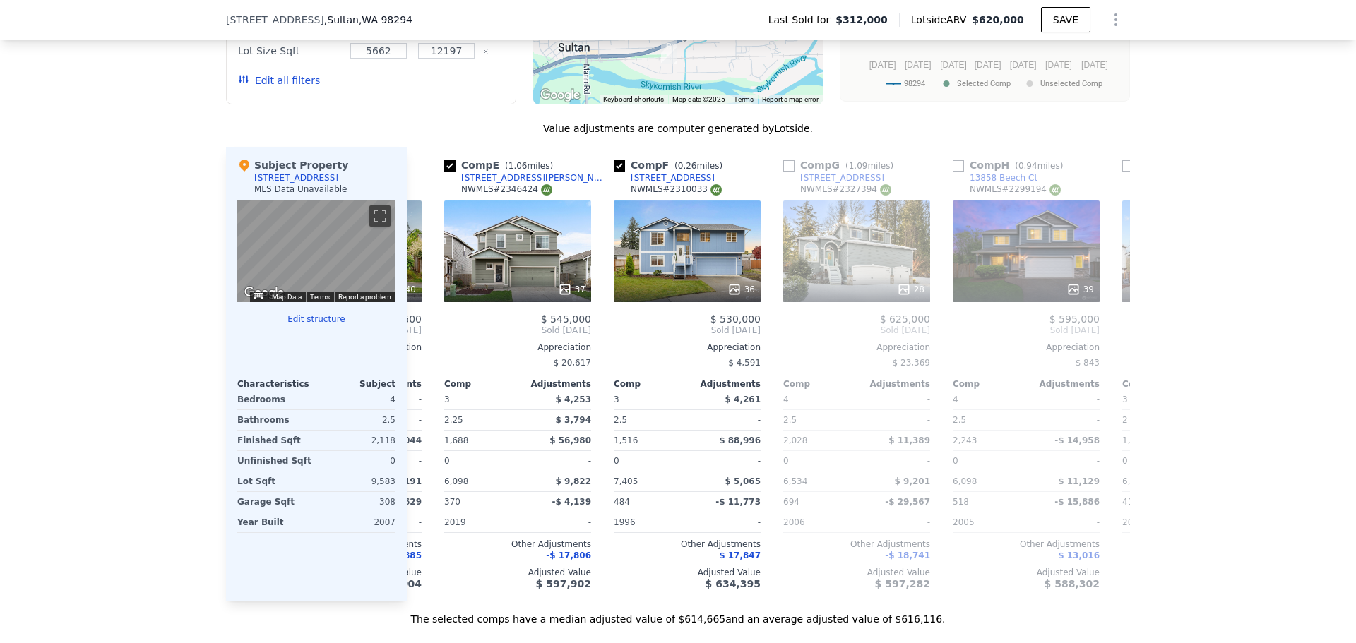
scroll to position [0, 678]
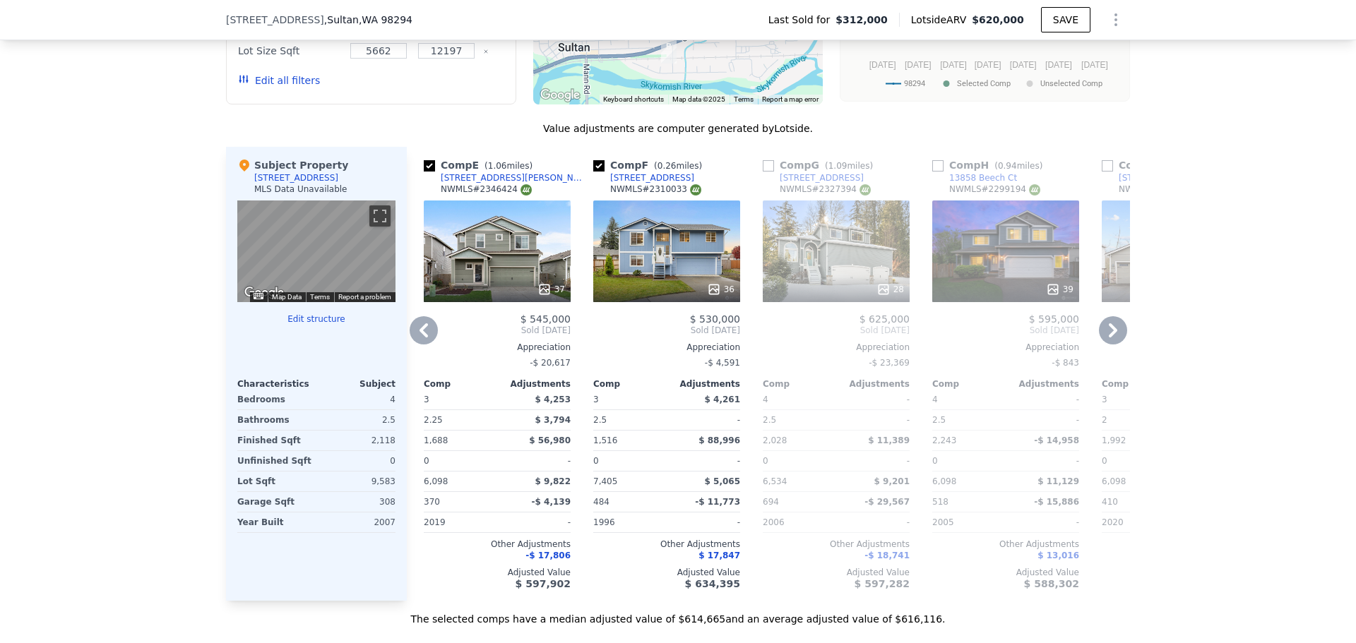
click at [1110, 337] on icon at bounding box center [1112, 330] width 8 height 14
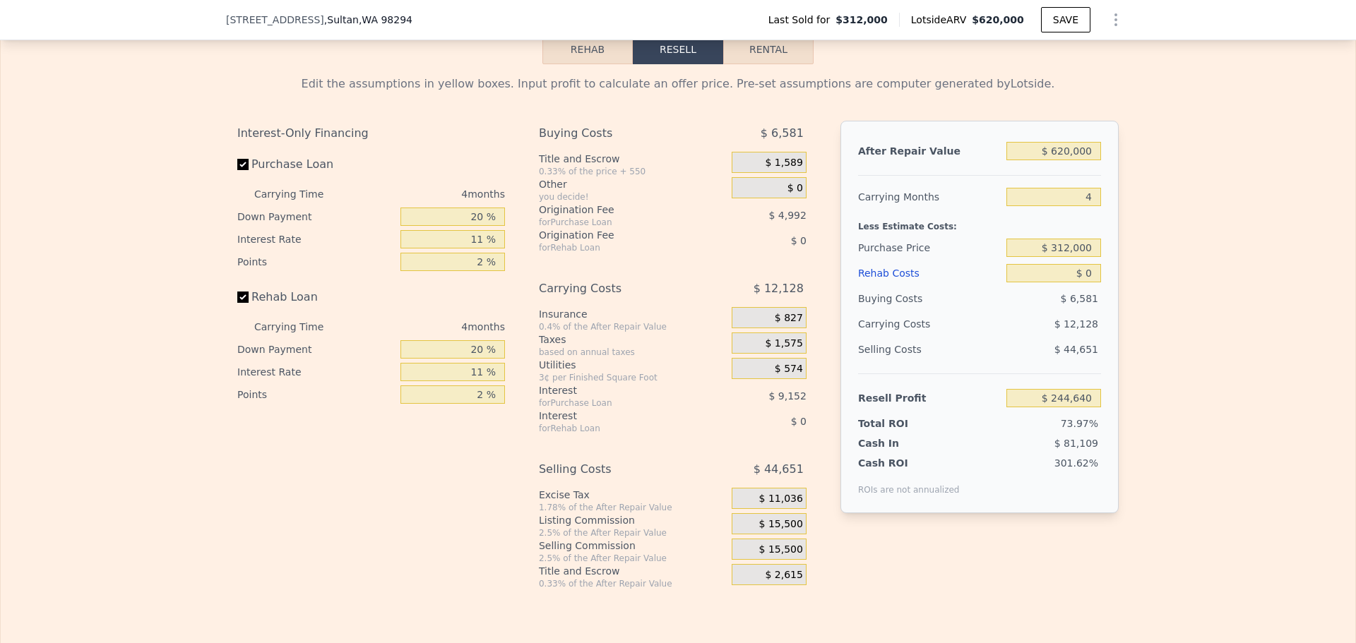
scroll to position [2043, 0]
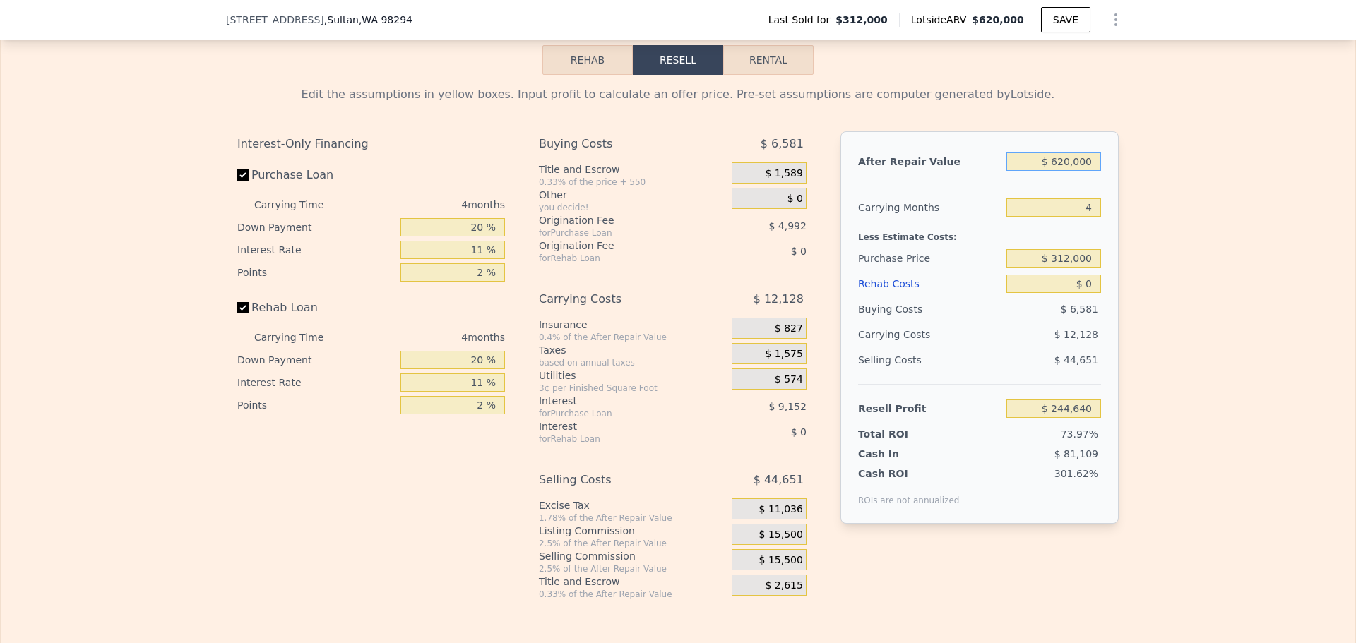
click at [1070, 171] on input "$ 620,000" at bounding box center [1053, 162] width 95 height 18
click at [1072, 171] on input "$ 620,000" at bounding box center [1053, 162] width 95 height 18
type input "$ 600,000"
type input "$ 226,090"
type input "$ 600,000"
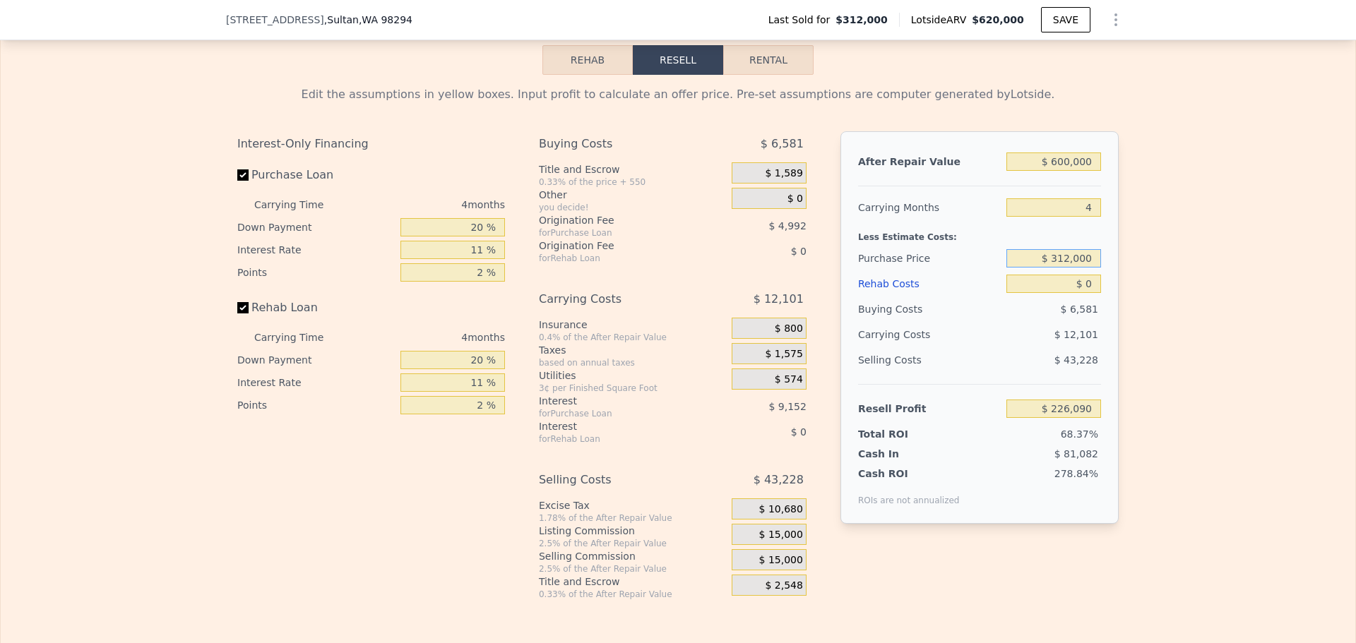
click at [1067, 268] on input "$ 312,000" at bounding box center [1053, 258] width 95 height 18
click at [1069, 268] on input "$ 312,000" at bounding box center [1053, 258] width 95 height 18
type input "$ 450,000"
click at [1156, 235] on div "Edit the assumptions in yellow boxes. Input profit to calculate an offer price.…" at bounding box center [678, 337] width 1354 height 525
type input "$ 81,374"
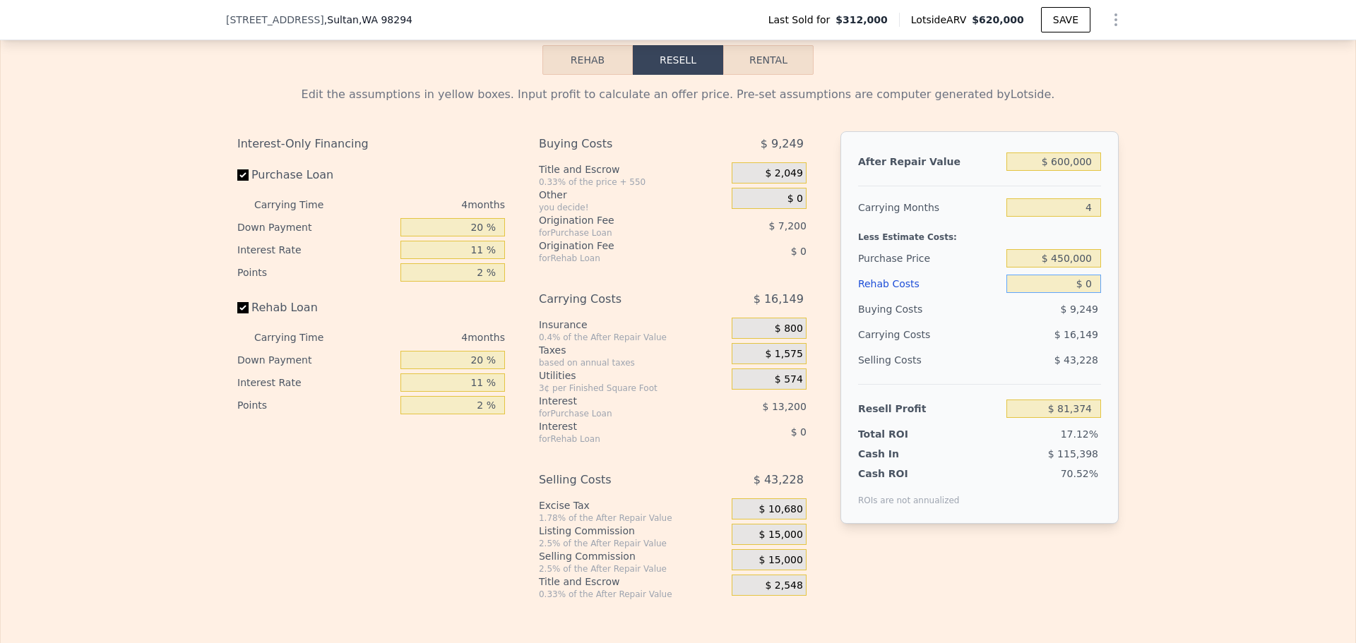
click at [1089, 293] on input "$ 0" at bounding box center [1053, 284] width 95 height 18
type input "$ 60"
type input "$ 81,313"
type input "$ 60,000"
type input "$ 18,654"
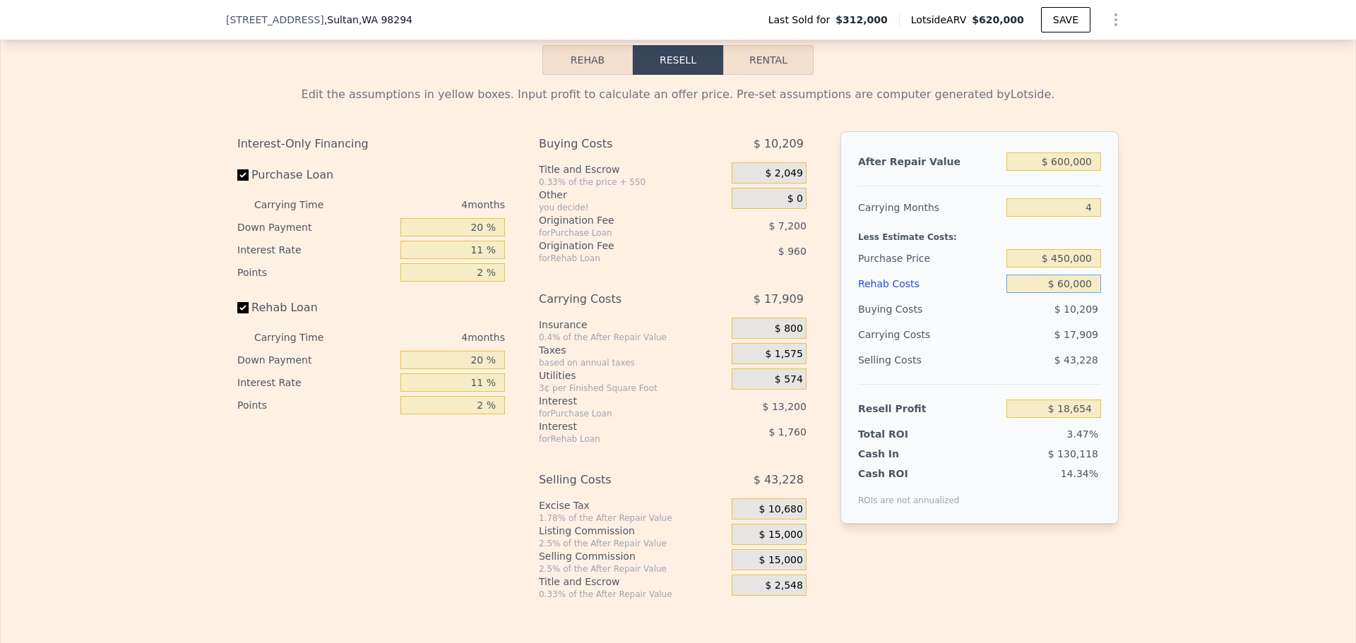
type input "$ 60,000"
click at [1157, 302] on div "Edit the assumptions in yellow boxes. Input profit to calculate an offer price.…" at bounding box center [678, 337] width 1354 height 525
drag, startPoint x: 1089, startPoint y: 226, endPoint x: 1079, endPoint y: 226, distance: 10.6
click at [1079, 217] on input "4" at bounding box center [1053, 207] width 95 height 18
click at [1125, 237] on div "Edit the assumptions in yellow boxes. Input profit to calculate an offer price.…" at bounding box center [678, 337] width 1354 height 525
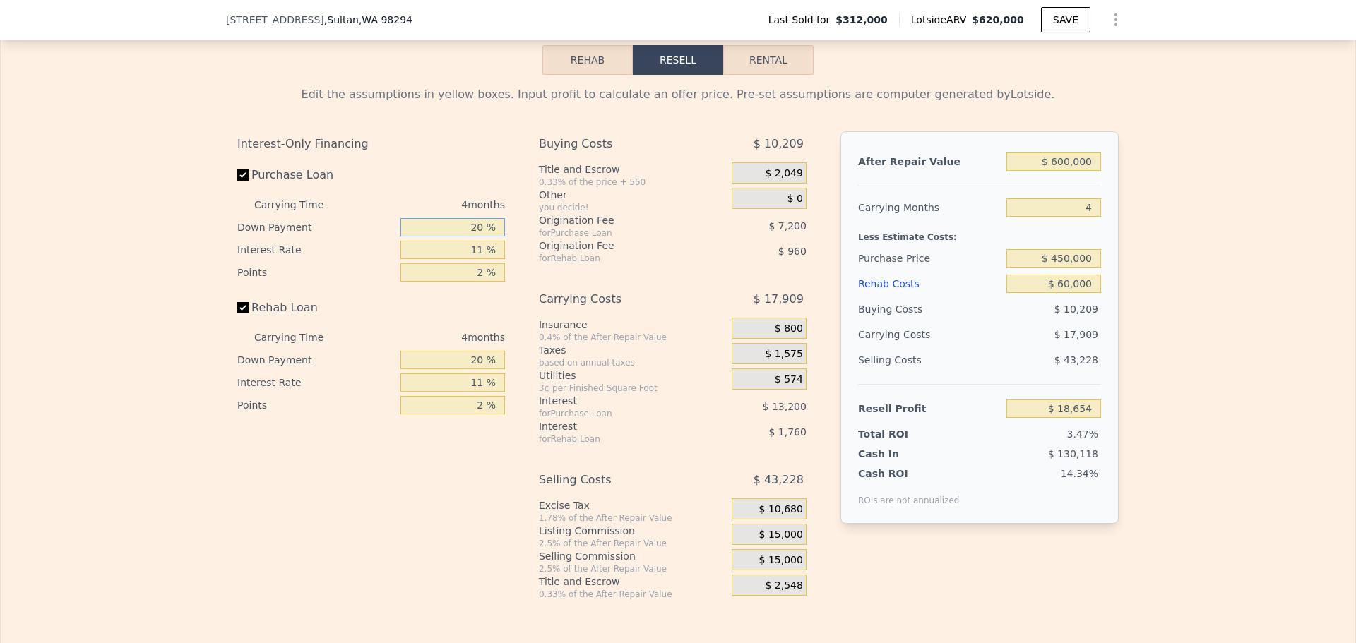
click at [473, 237] on input "20 %" at bounding box center [452, 227] width 104 height 18
type input "10 %"
type input "1 %"
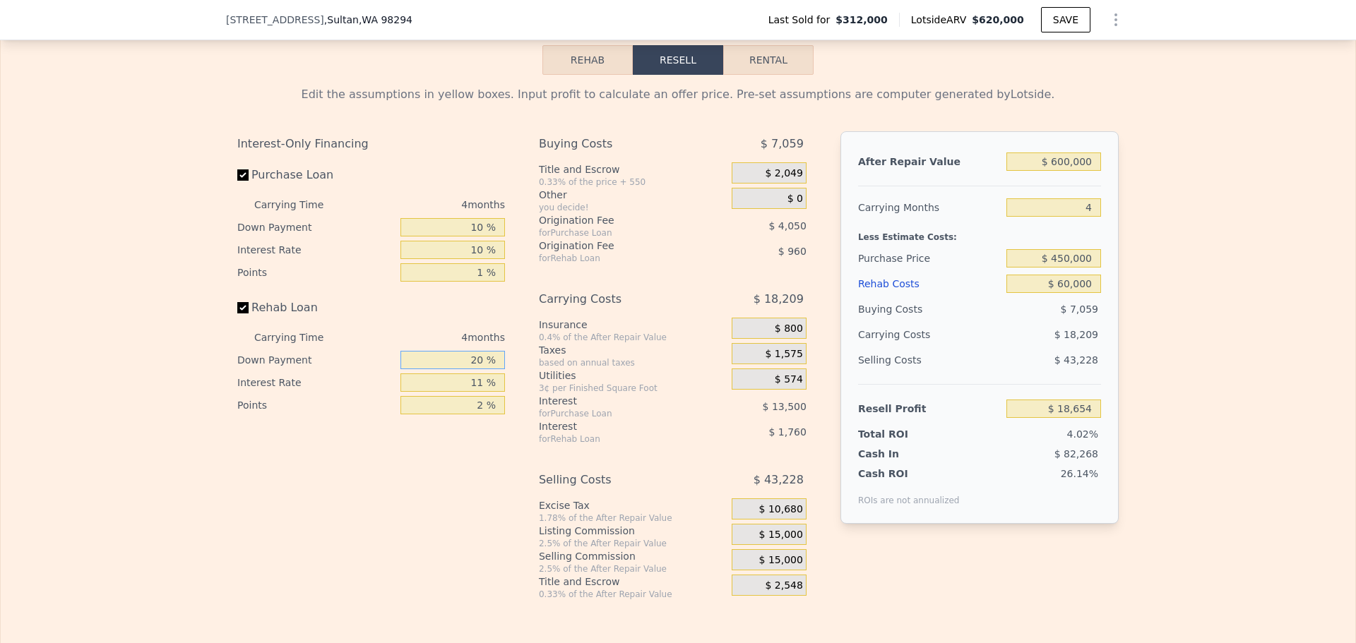
type input "$ 21,504"
type input "10 %"
type input "1 %"
type input "$ 21,884"
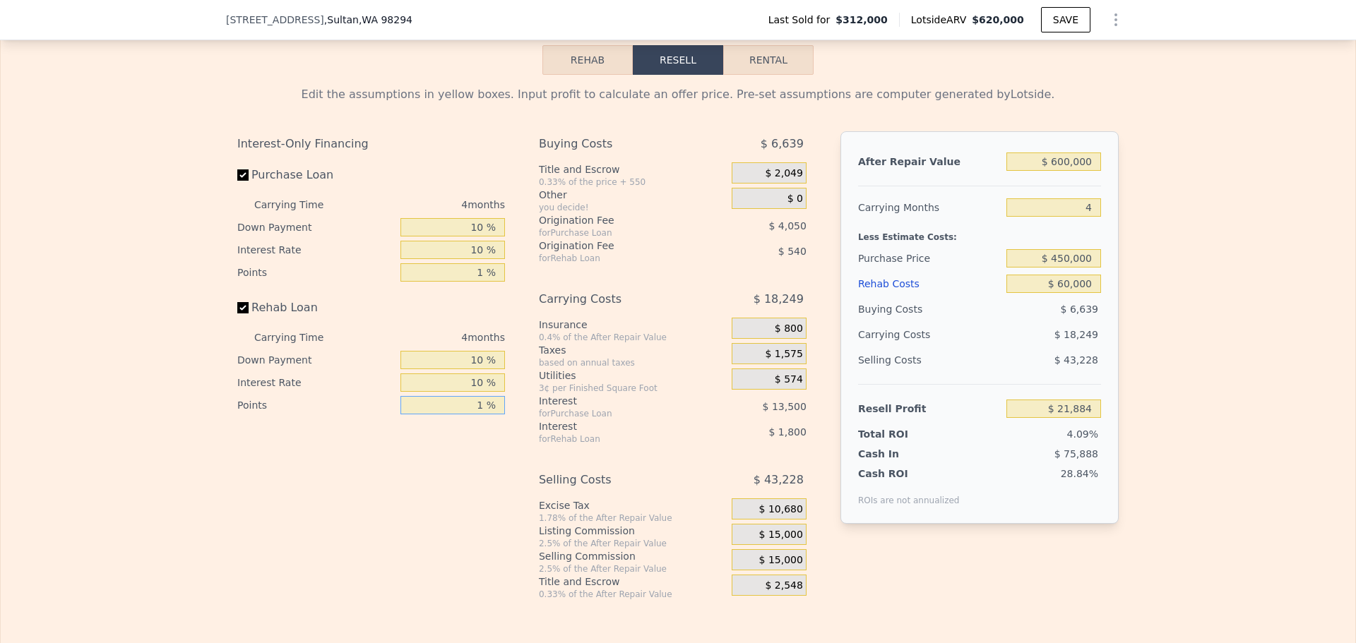
type input "1 %"
click at [779, 542] on span "$ 15,000" at bounding box center [781, 535] width 44 height 13
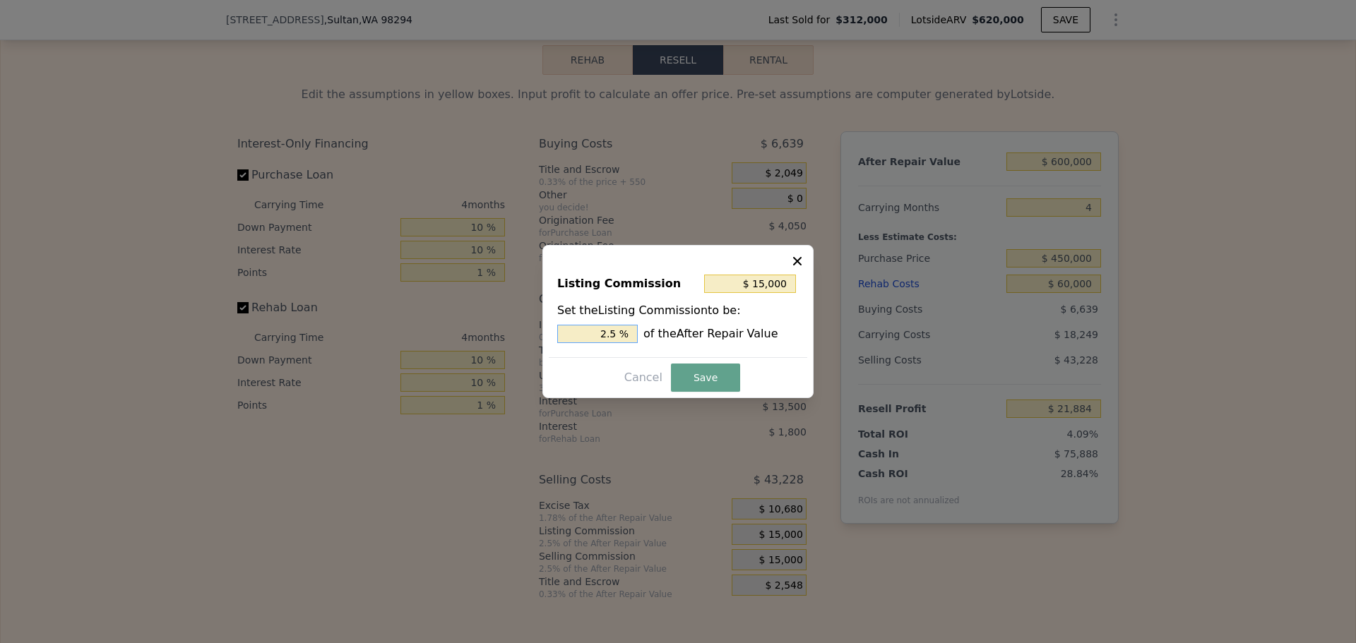
click at [619, 332] on input "2.5 %" at bounding box center [597, 334] width 80 height 18
type input "$ 12,000"
type input "2 %"
click at [702, 381] on button "Save" at bounding box center [705, 378] width 69 height 28
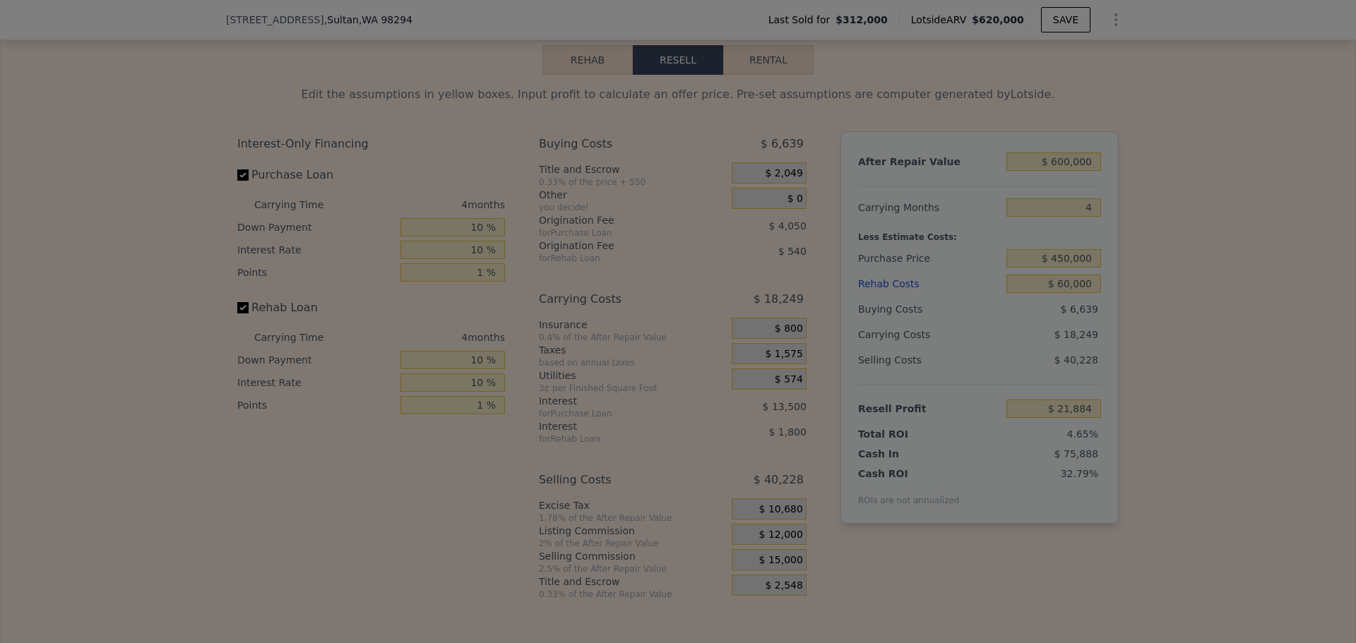
type input "$ 24,884"
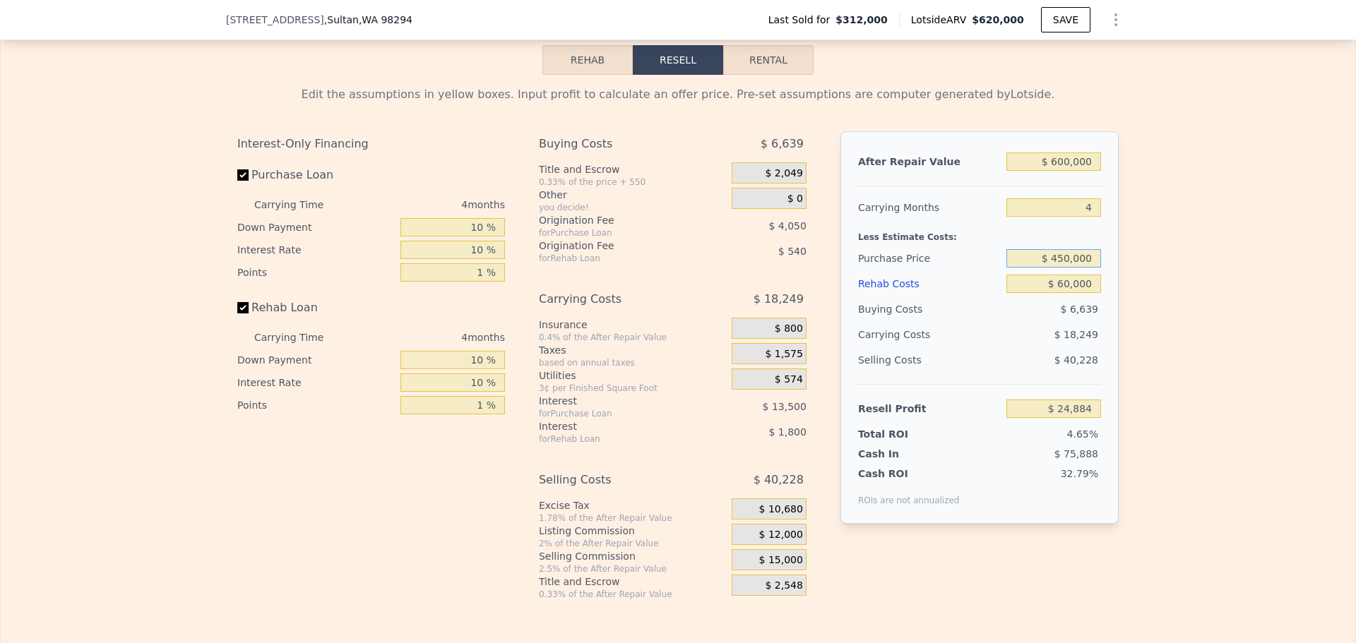
drag, startPoint x: 1056, startPoint y: 278, endPoint x: 1063, endPoint y: 277, distance: 7.1
click at [1063, 268] on input "$ 450,000" at bounding box center [1053, 258] width 95 height 18
type input "$ 400,000"
click at [1142, 277] on div "Edit the assumptions in yellow boxes. Input profit to calculate an offer price.…" at bounding box center [678, 337] width 1354 height 525
type input "$ 77,001"
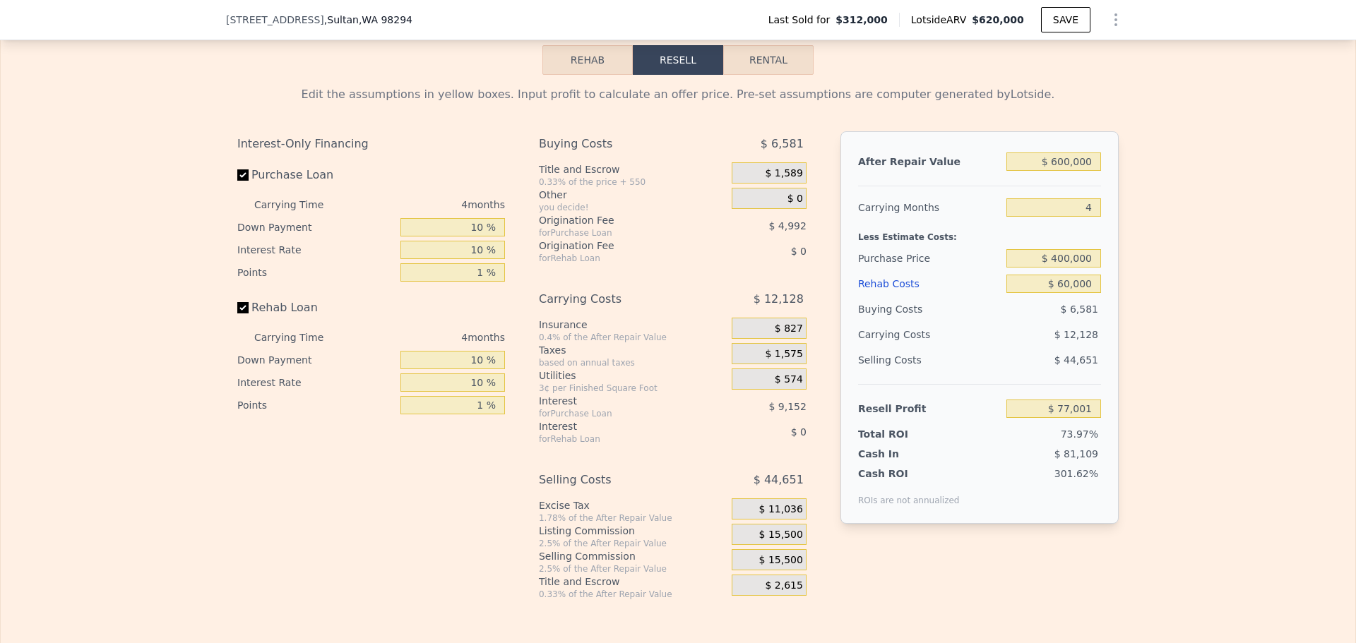
type input "$ 620,000"
type input "$ 0"
click at [1084, 268] on input "$ 400,000" at bounding box center [1053, 258] width 95 height 18
drag, startPoint x: 1140, startPoint y: 261, endPoint x: 1109, endPoint y: 282, distance: 37.0
click at [1140, 261] on div "Edit the assumptions in yellow boxes. Input profit to calculate an offer price.…" at bounding box center [678, 337] width 1354 height 525
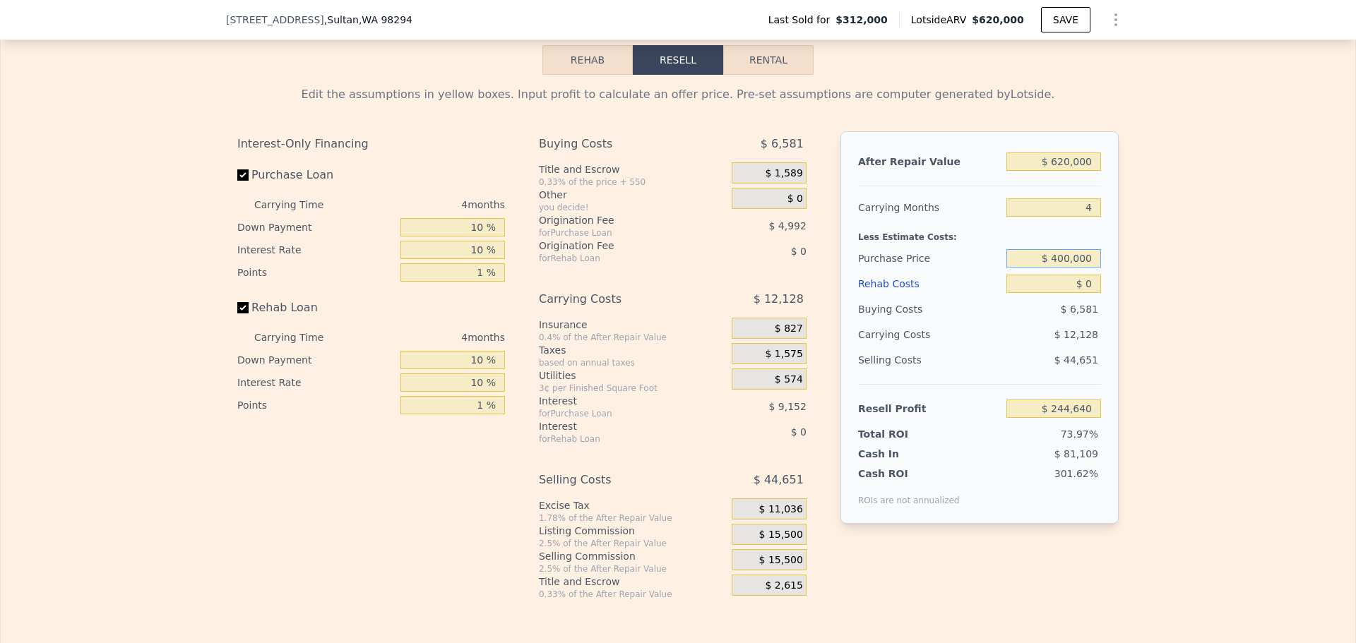
click at [1078, 268] on input "$ 400,000" at bounding box center [1053, 258] width 95 height 18
click at [1128, 269] on div "Edit the assumptions in yellow boxes. Input profit to calculate an offer price.…" at bounding box center [678, 337] width 1354 height 525
type input "$ 152,359"
drag, startPoint x: 1087, startPoint y: 305, endPoint x: 1069, endPoint y: 306, distance: 18.4
click at [1070, 293] on input "$ 0" at bounding box center [1053, 284] width 95 height 18
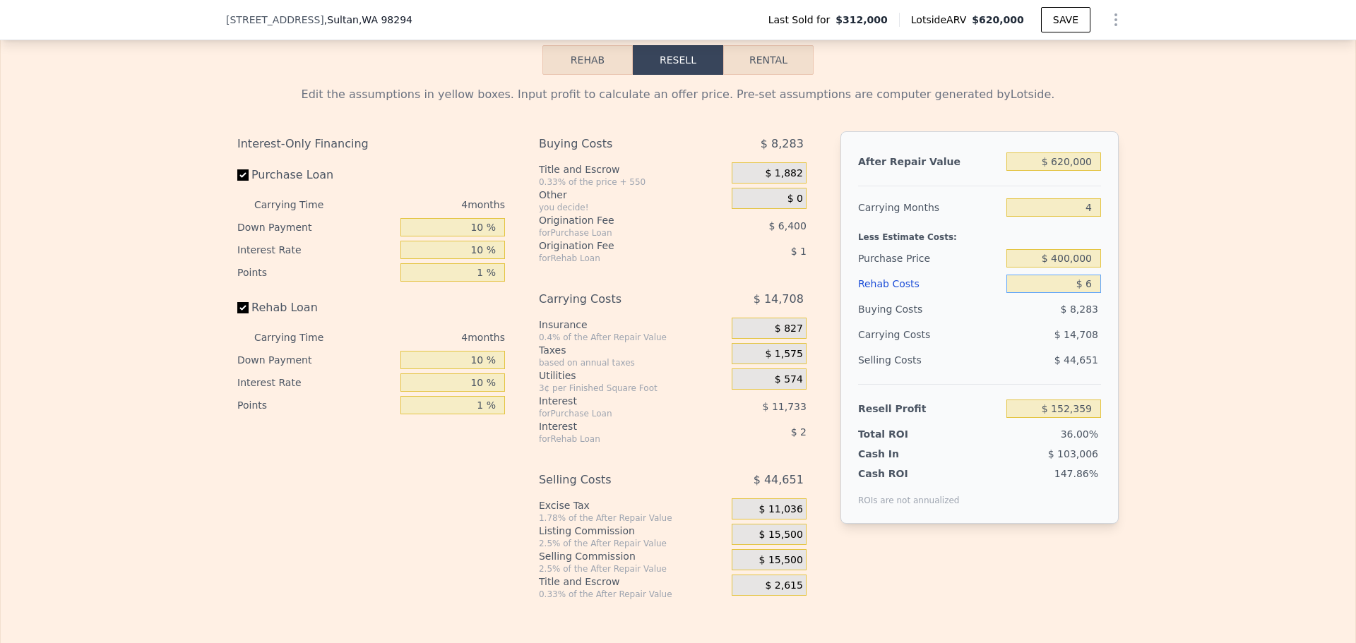
type input "$ 60"
type input "$ 152,298"
type input "$ 60,000"
type input "$ 89,639"
type input "$ 60,000"
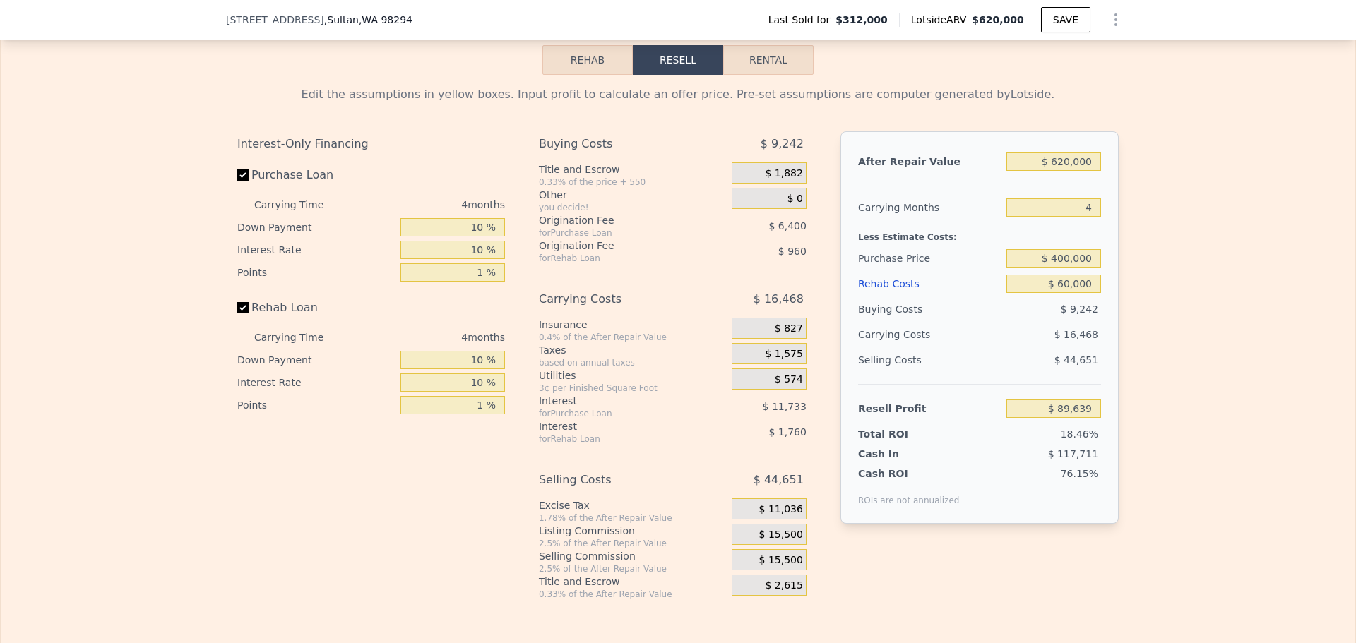
click at [782, 542] on span "$ 15,500" at bounding box center [781, 535] width 44 height 13
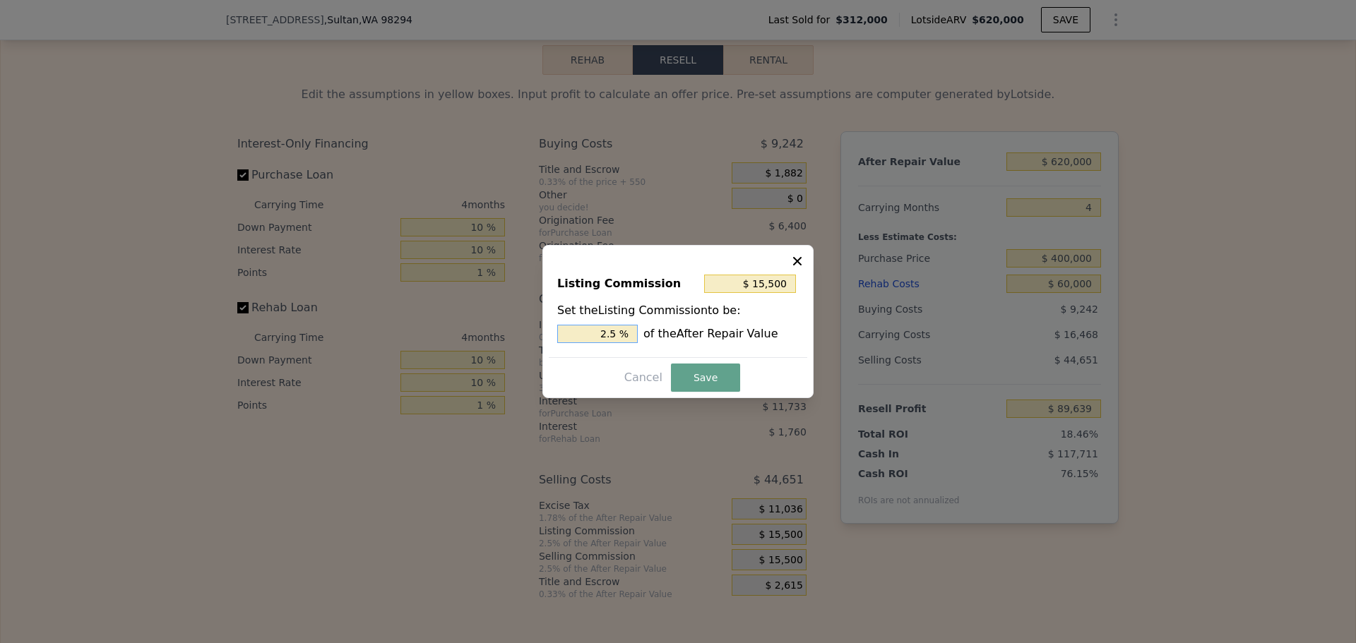
click at [616, 332] on input "2.5 %" at bounding box center [597, 334] width 80 height 18
type input "$ 12,400"
type input "2 %"
drag, startPoint x: 705, startPoint y: 376, endPoint x: 716, endPoint y: 385, distance: 14.6
click at [705, 376] on button "Save" at bounding box center [705, 378] width 69 height 28
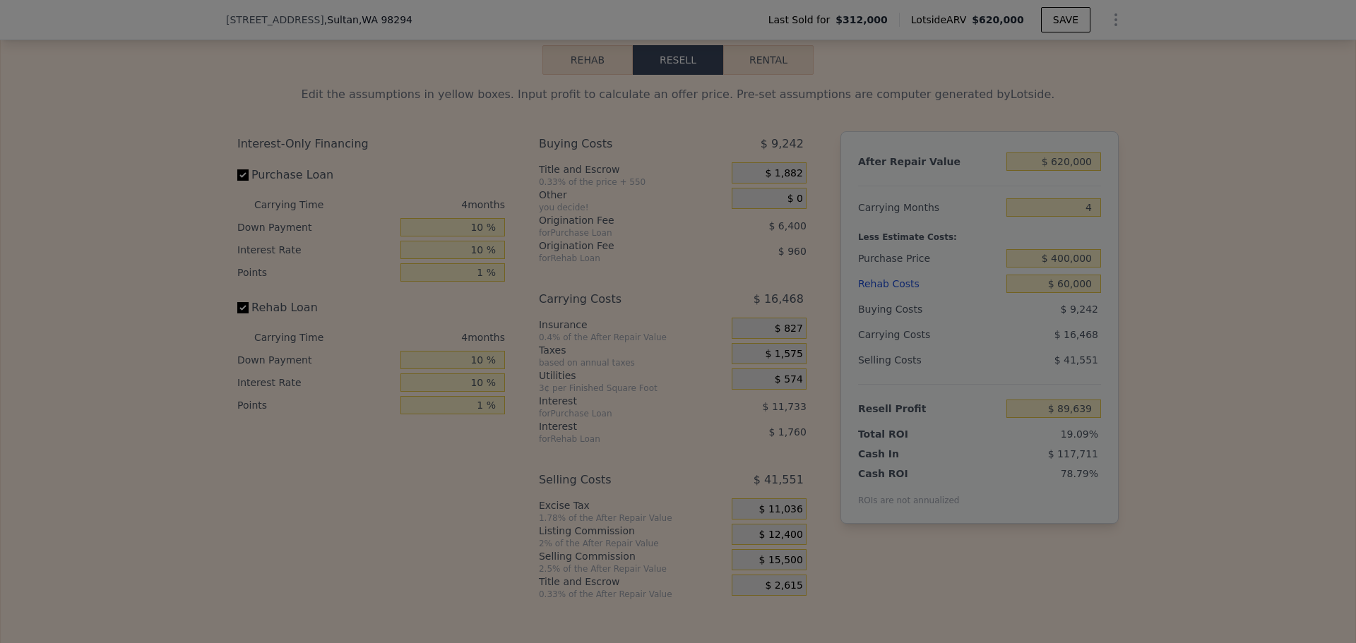
type input "$ 92,739"
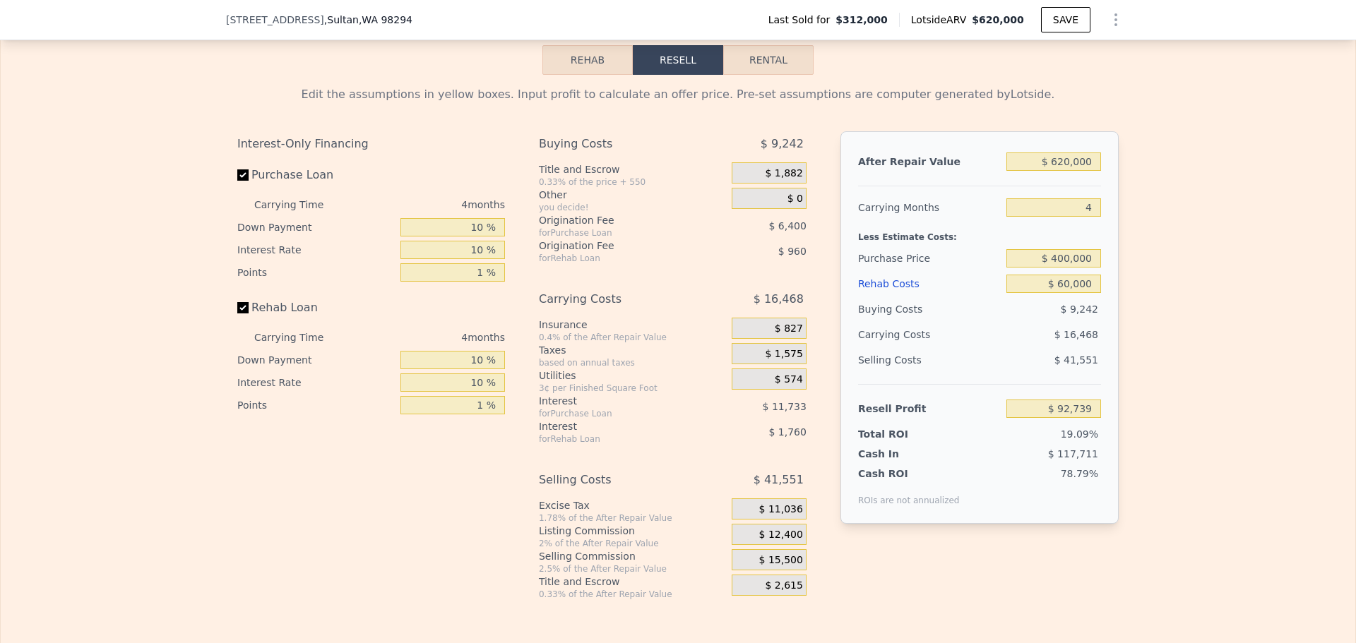
click at [1130, 328] on div "Edit the assumptions in yellow boxes. Input profit to calculate an offer price.…" at bounding box center [678, 337] width 1354 height 525
click at [1072, 171] on input "$ 620,000" at bounding box center [1053, 162] width 95 height 18
click at [1137, 187] on div "Edit the assumptions in yellow boxes. Input profit to calculate an offer price.…" at bounding box center [678, 337] width 1354 height 525
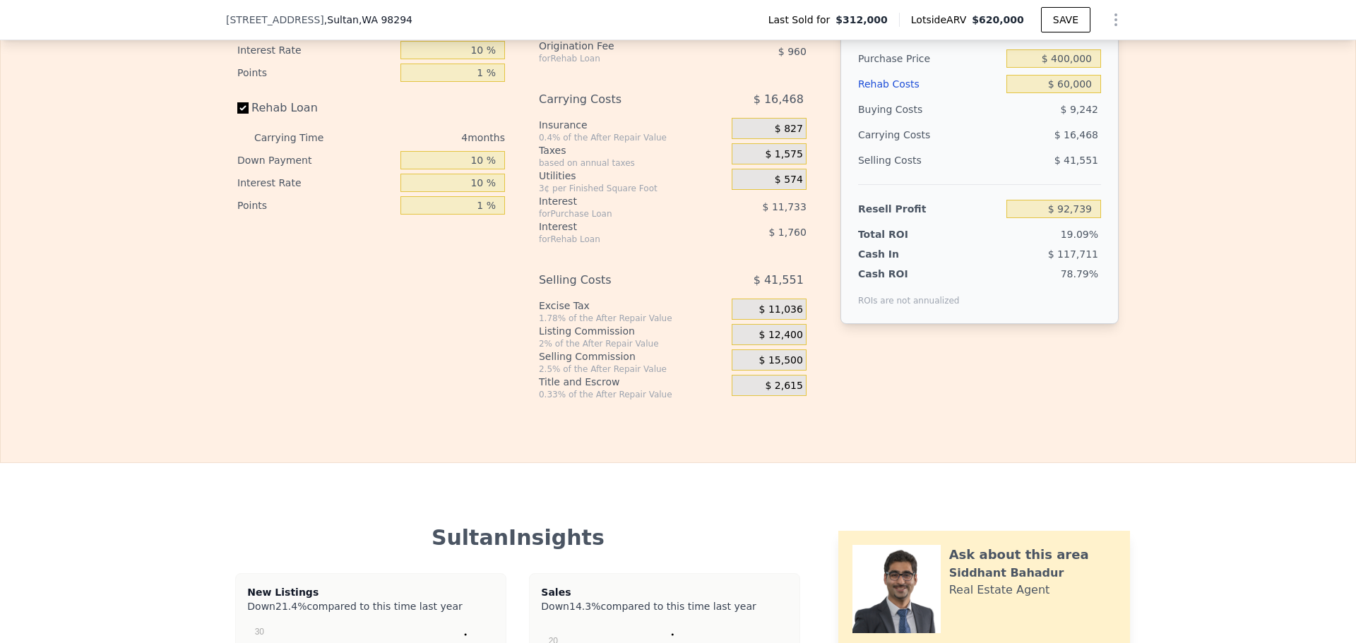
scroll to position [2113, 0]
